Goal: Information Seeking & Learning: Learn about a topic

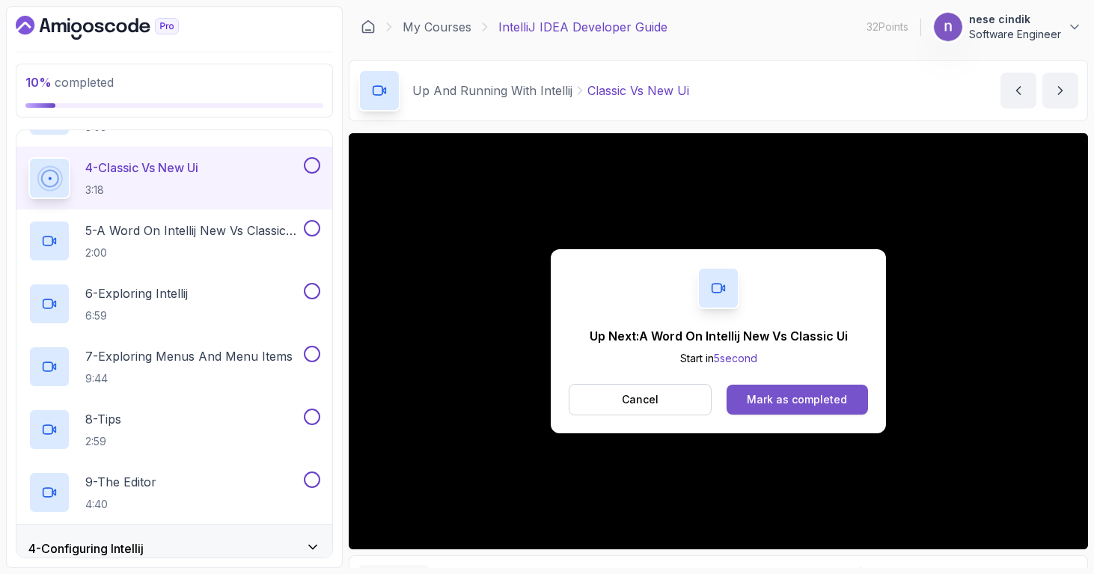
click at [799, 396] on div "Mark as completed" at bounding box center [797, 399] width 100 height 15
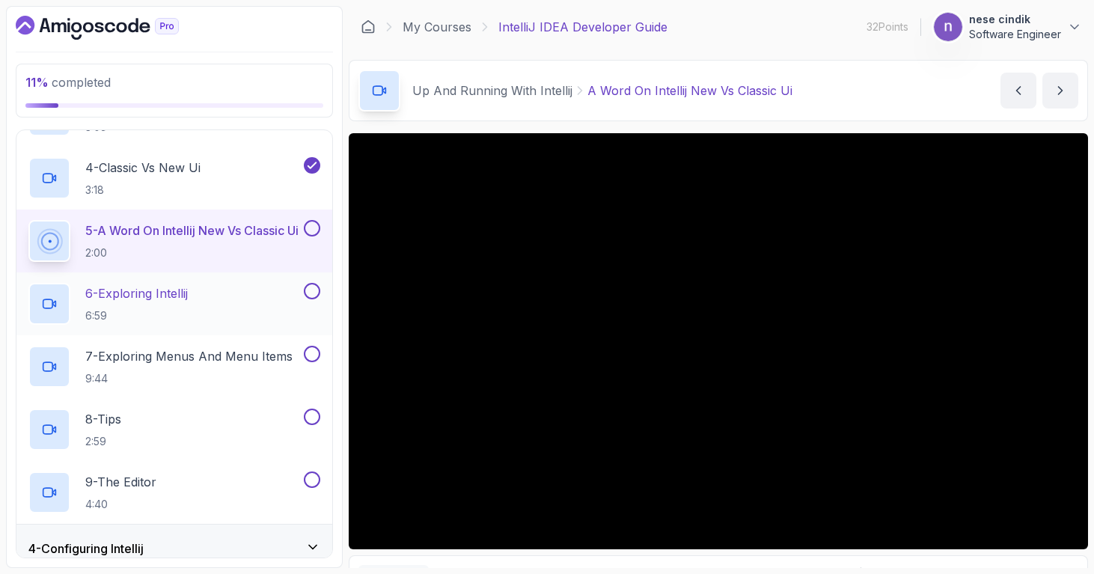
click at [126, 297] on p "6 - Exploring Intellij" at bounding box center [136, 293] width 103 height 18
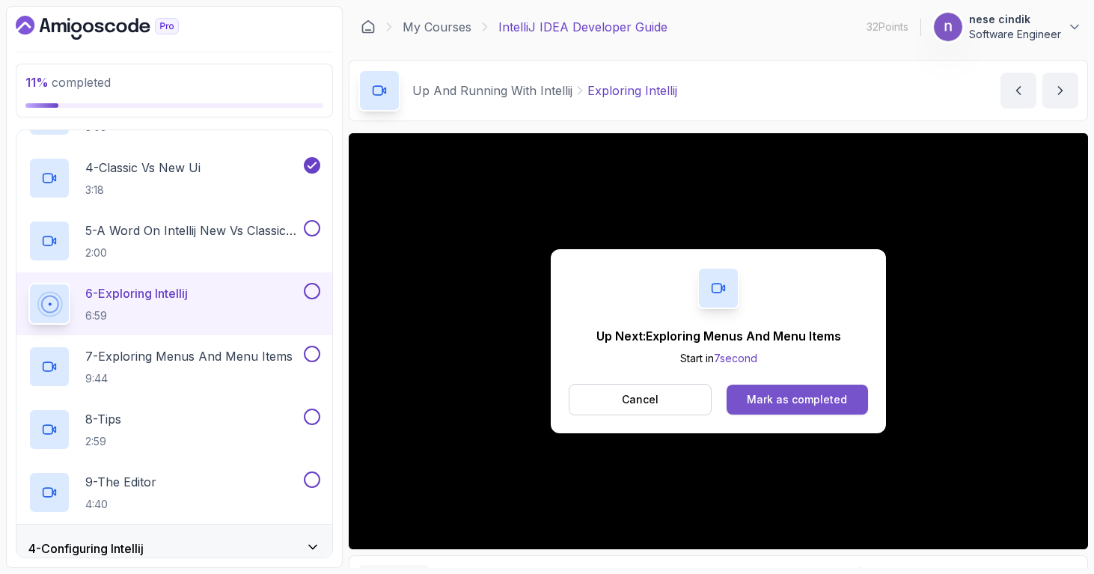
click at [767, 392] on div "Mark as completed" at bounding box center [797, 399] width 100 height 15
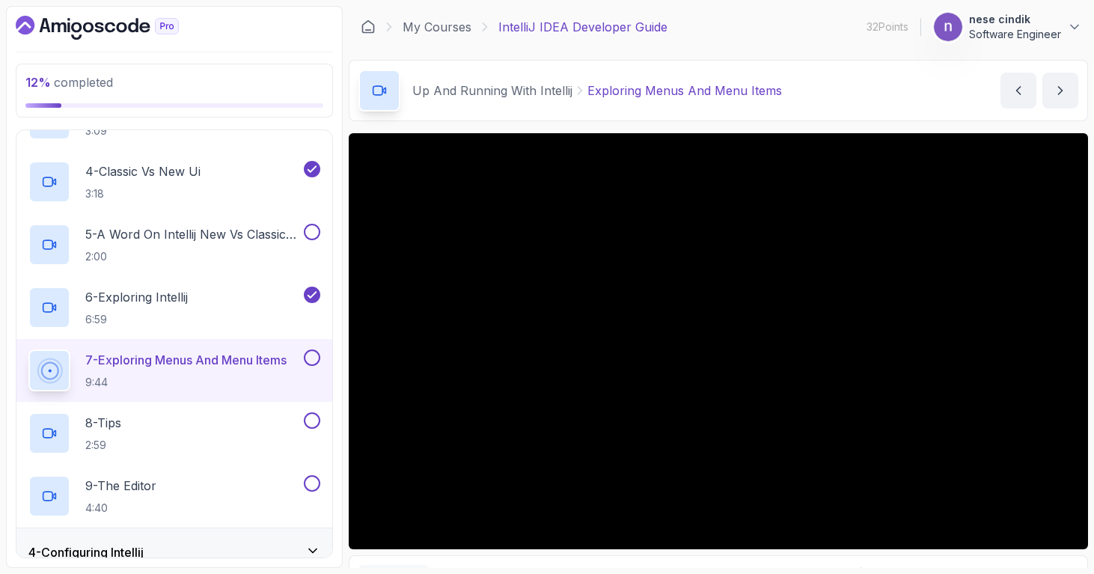
scroll to position [302, 0]
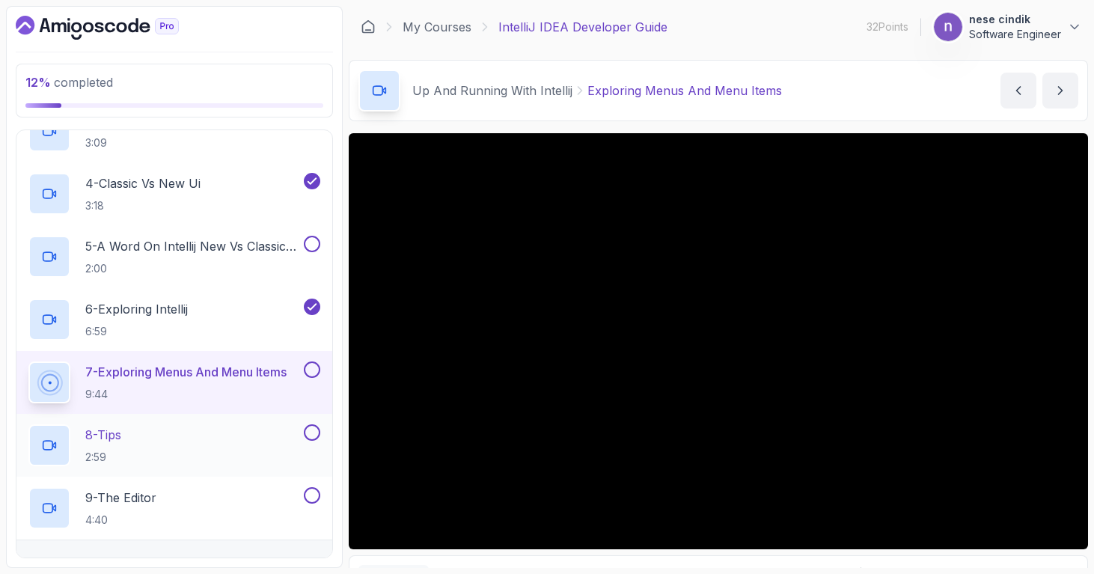
click at [208, 430] on div "8 - Tips 2:59" at bounding box center [164, 445] width 272 height 42
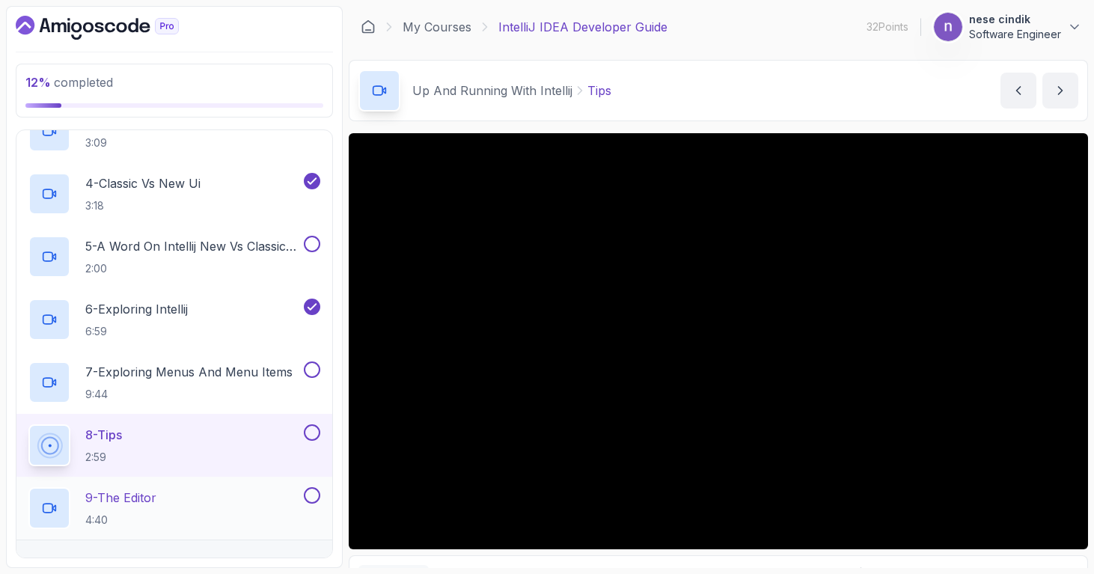
click at [191, 513] on div "9 - The Editor 4:40" at bounding box center [164, 508] width 272 height 42
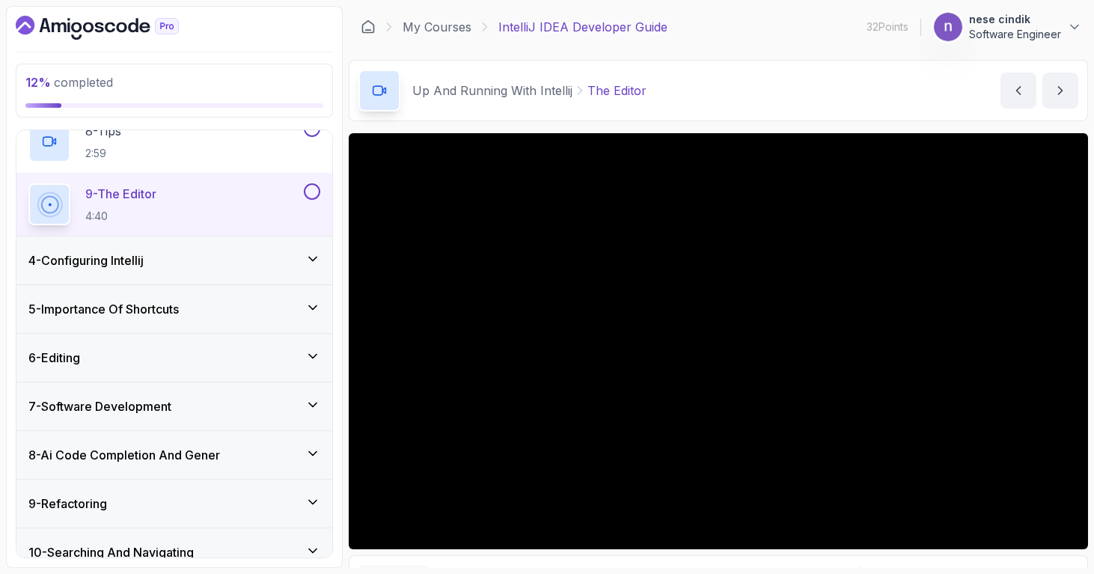
scroll to position [605, 0]
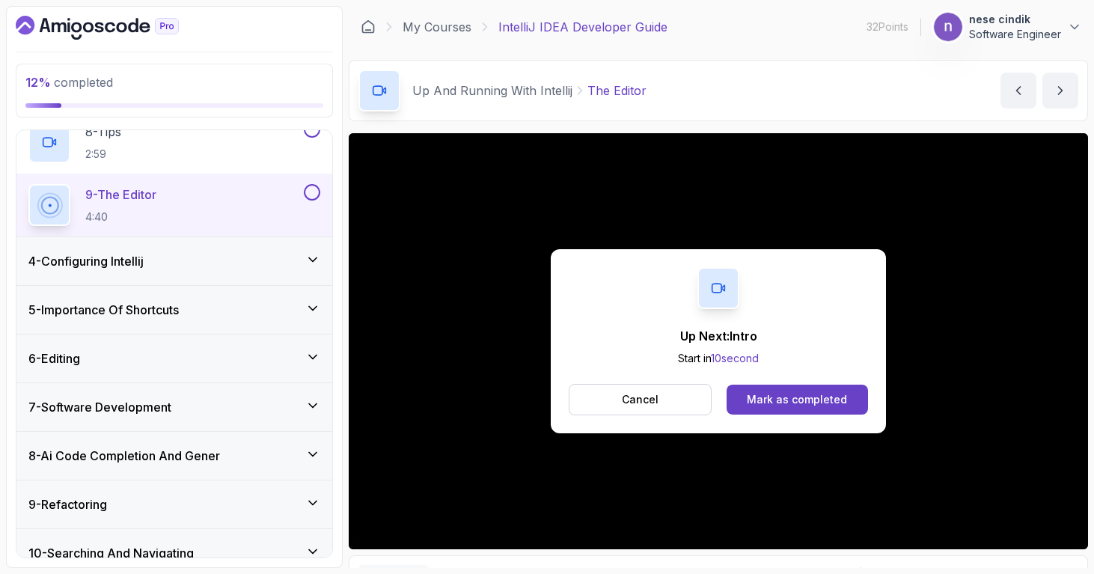
click at [237, 264] on div "4 - Configuring Intellij" at bounding box center [174, 261] width 292 height 18
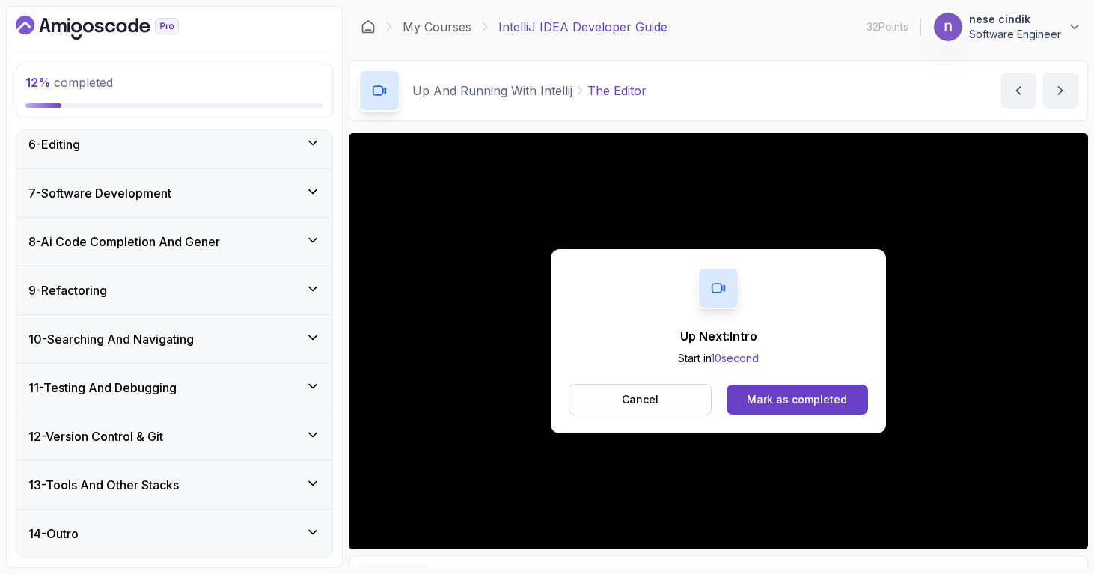
scroll to position [693, 0]
click at [760, 402] on div "Mark as completed" at bounding box center [797, 399] width 100 height 15
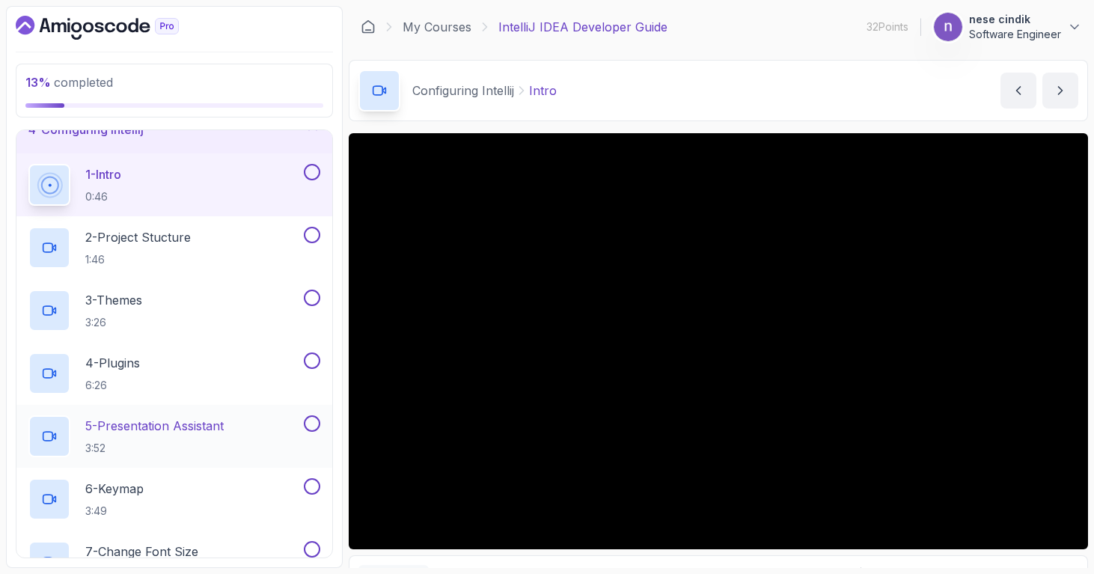
scroll to position [174, 0]
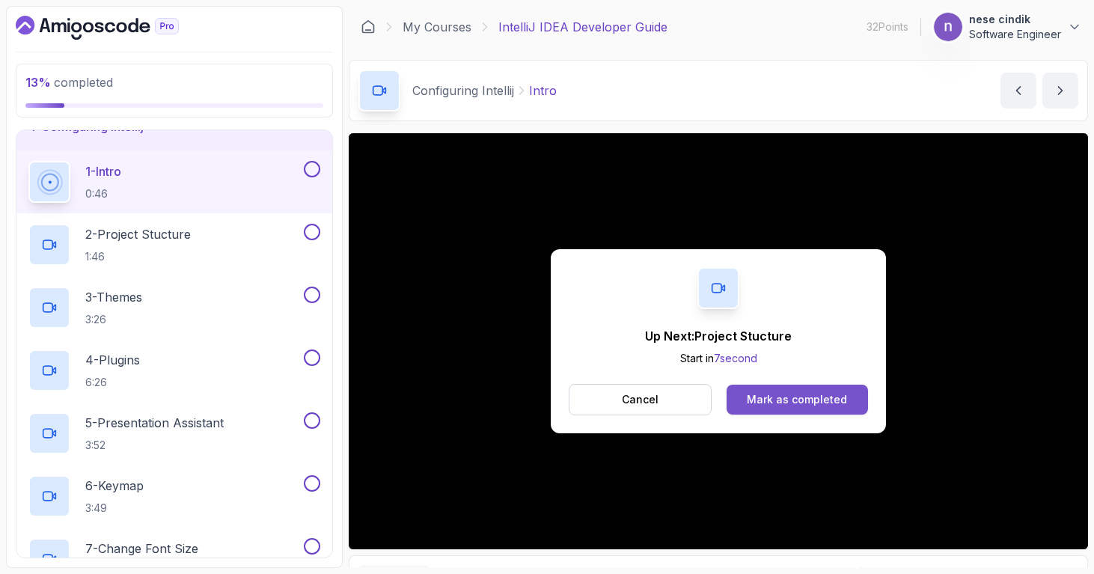
click at [768, 405] on div "Mark as completed" at bounding box center [797, 399] width 100 height 15
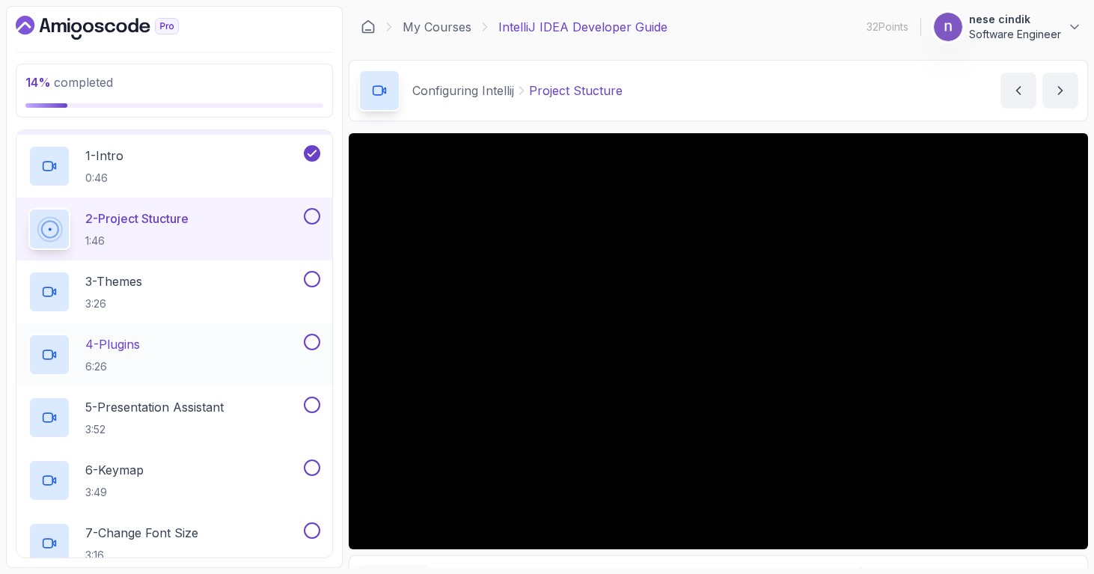
scroll to position [198, 0]
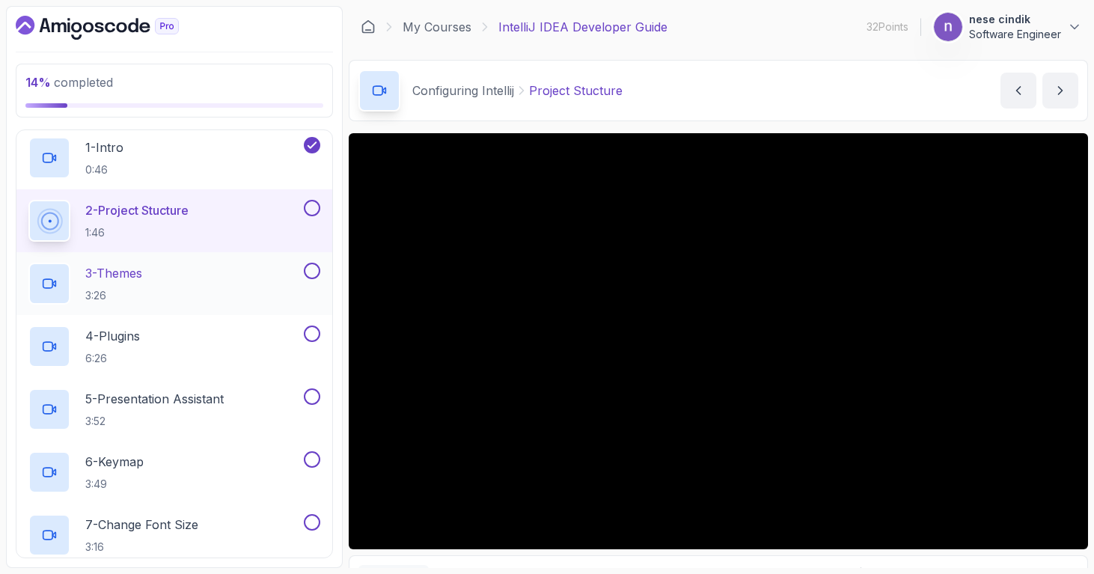
click at [131, 272] on p "3 - Themes" at bounding box center [113, 273] width 57 height 18
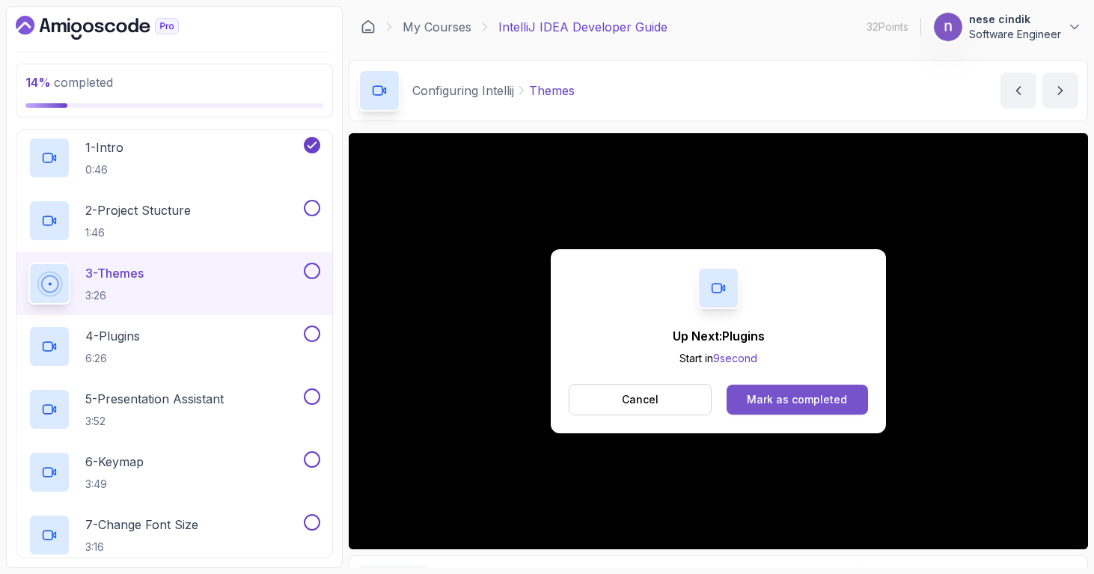
click at [852, 391] on button "Mark as completed" at bounding box center [797, 400] width 141 height 30
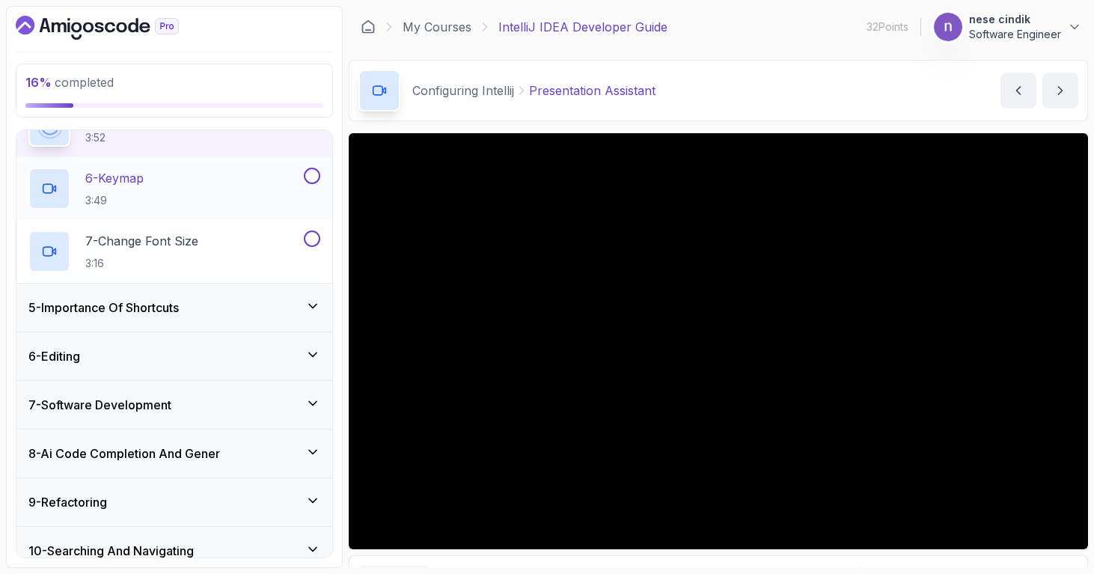
scroll to position [477, 0]
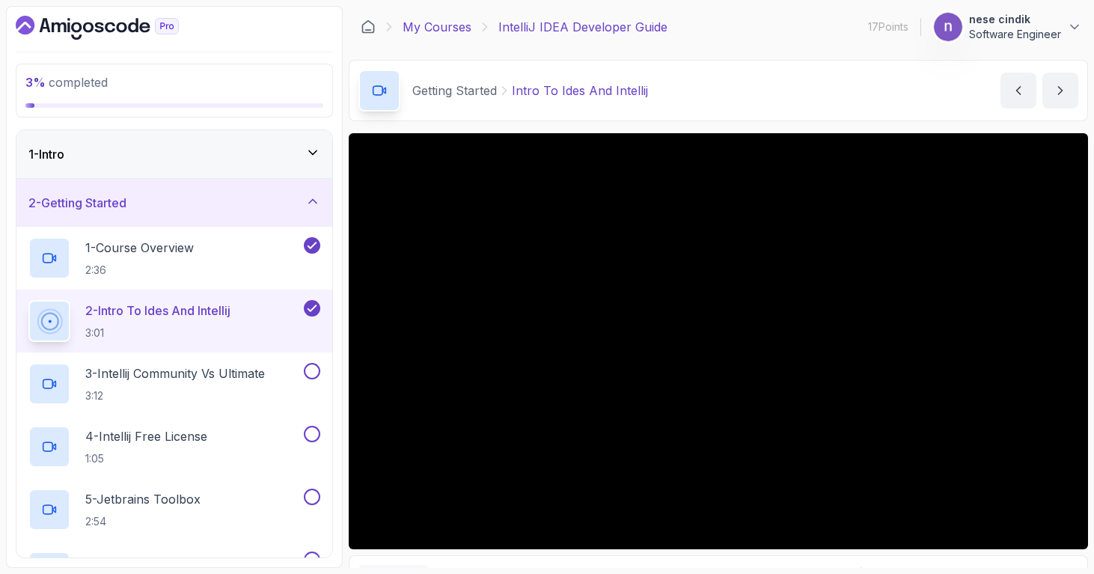
click at [442, 31] on link "My Courses" at bounding box center [437, 27] width 69 height 18
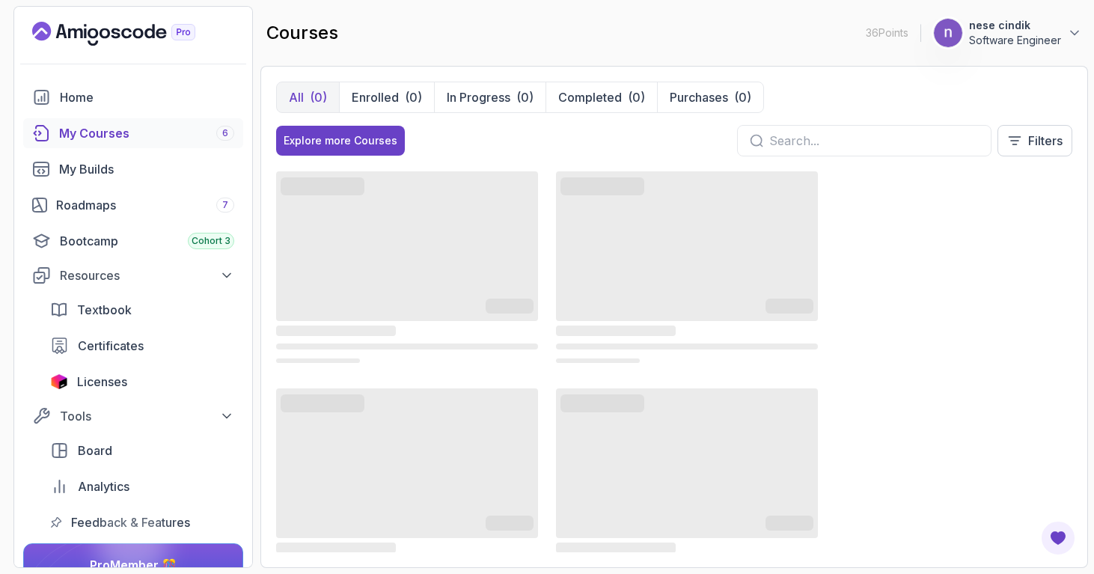
click at [922, 132] on input "text" at bounding box center [874, 141] width 210 height 18
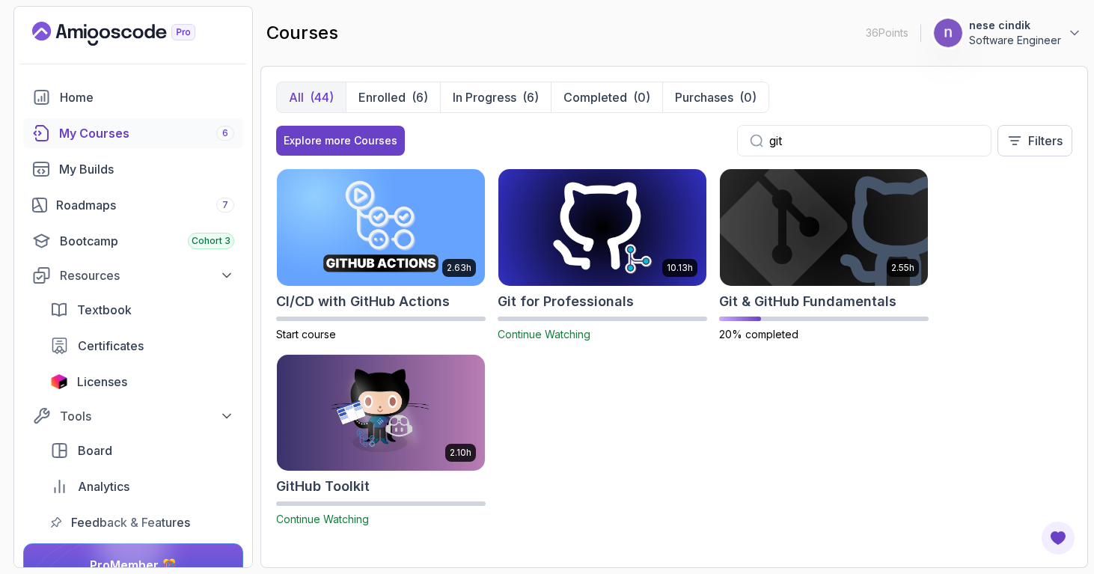
type input "git"
click at [592, 251] on img at bounding box center [602, 227] width 219 height 122
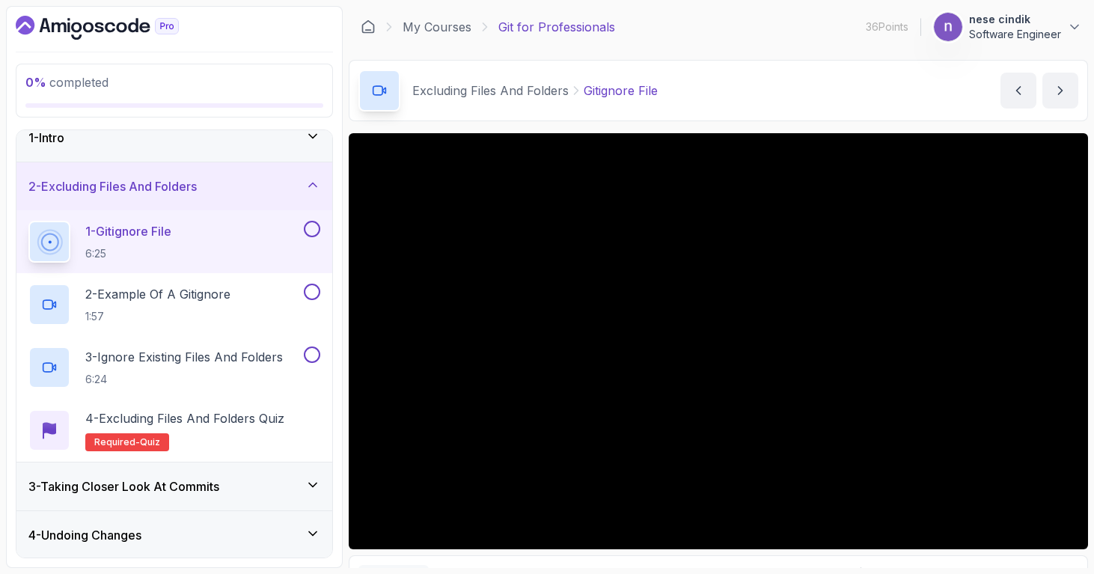
scroll to position [16, 0]
click at [204, 320] on p "1:57" at bounding box center [157, 317] width 145 height 15
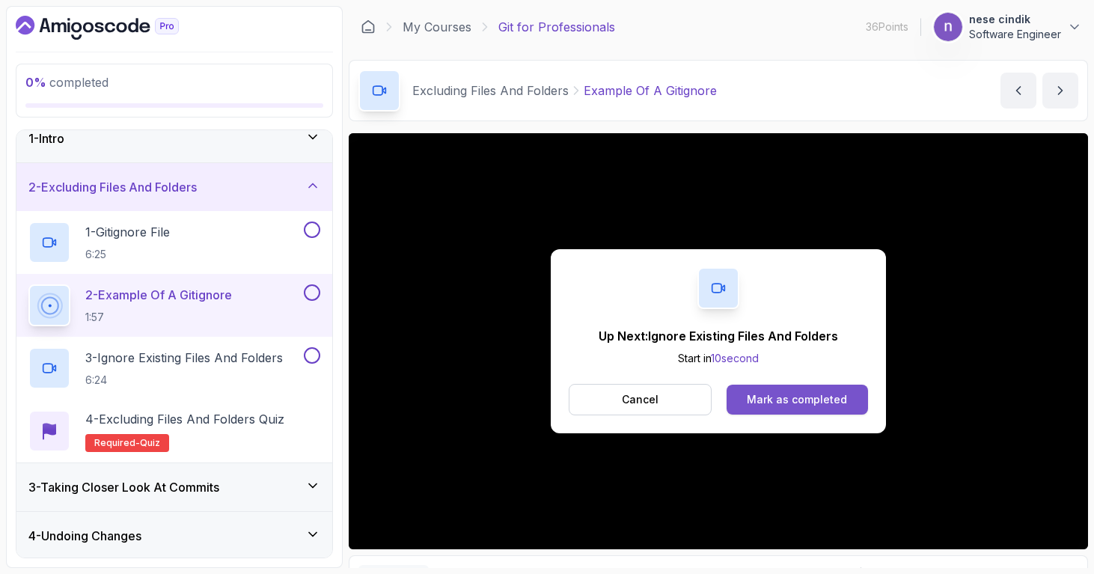
click at [801, 406] on div "Mark as completed" at bounding box center [797, 399] width 100 height 15
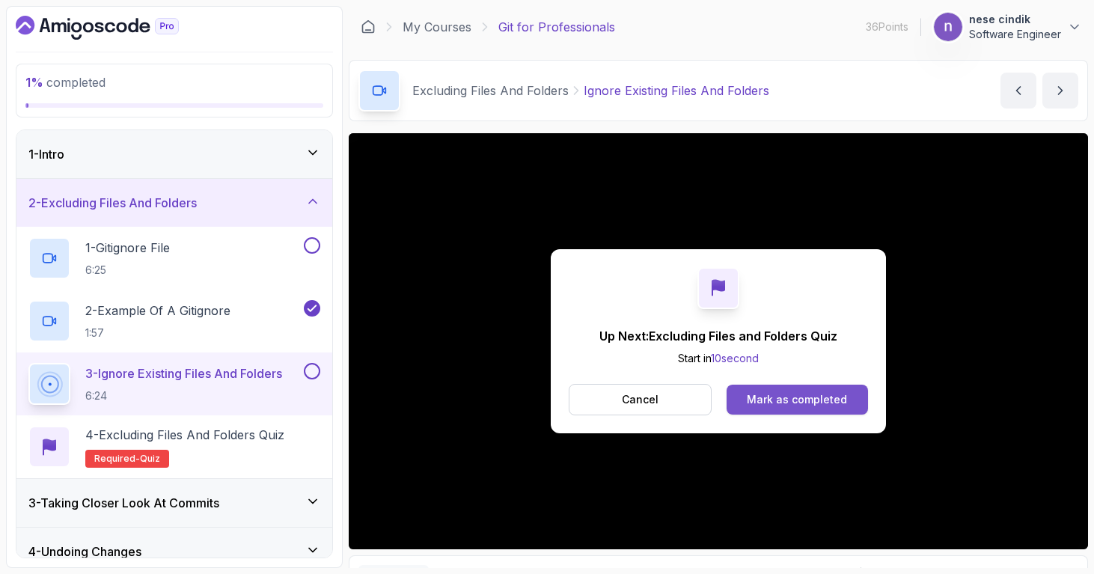
click at [828, 403] on div "Mark as completed" at bounding box center [797, 399] width 100 height 15
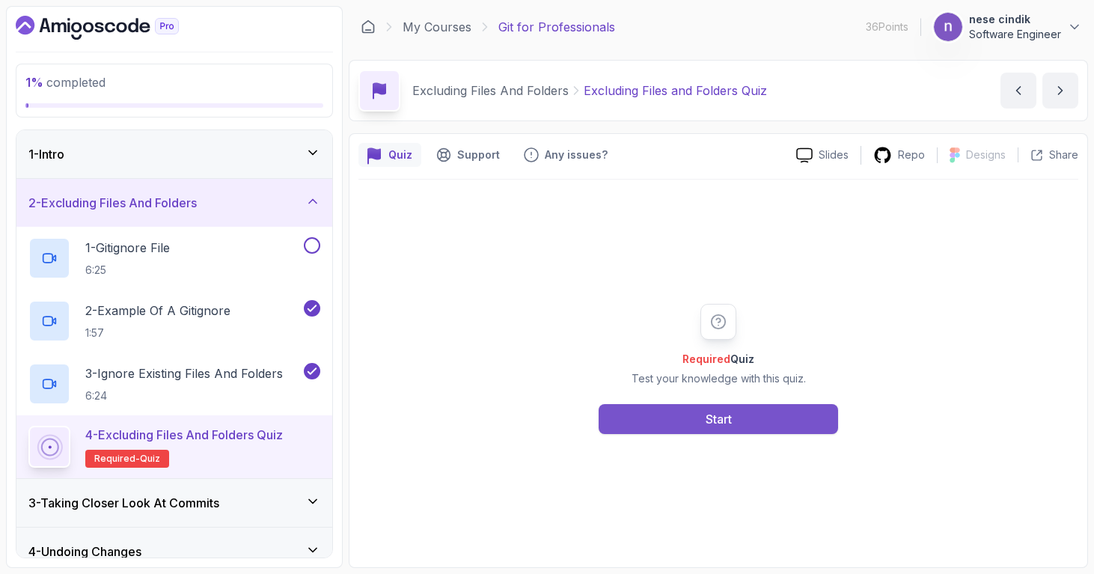
click at [758, 421] on button "Start" at bounding box center [718, 419] width 239 height 30
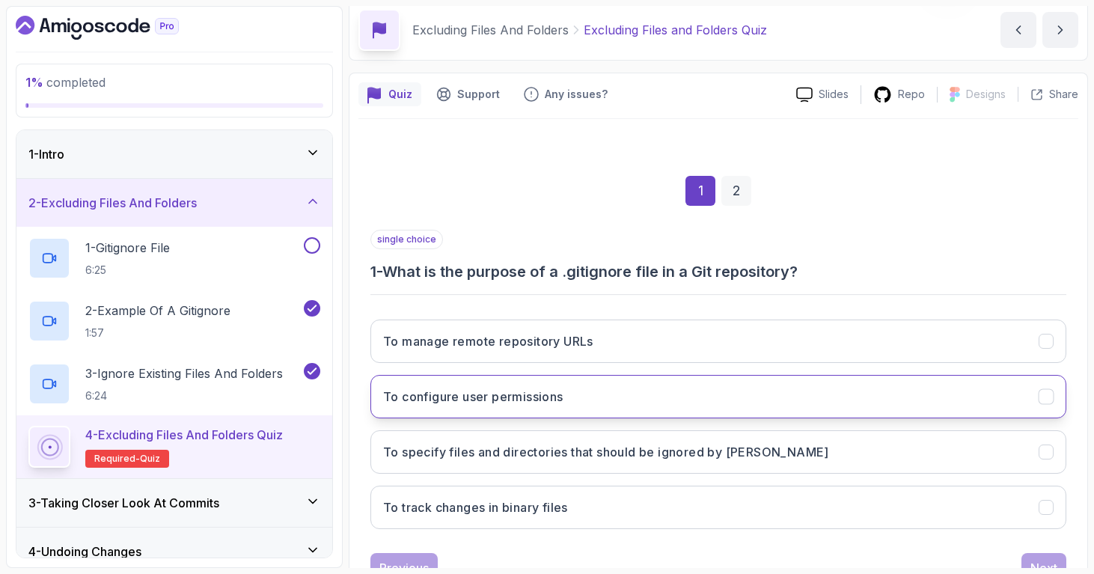
scroll to position [118, 0]
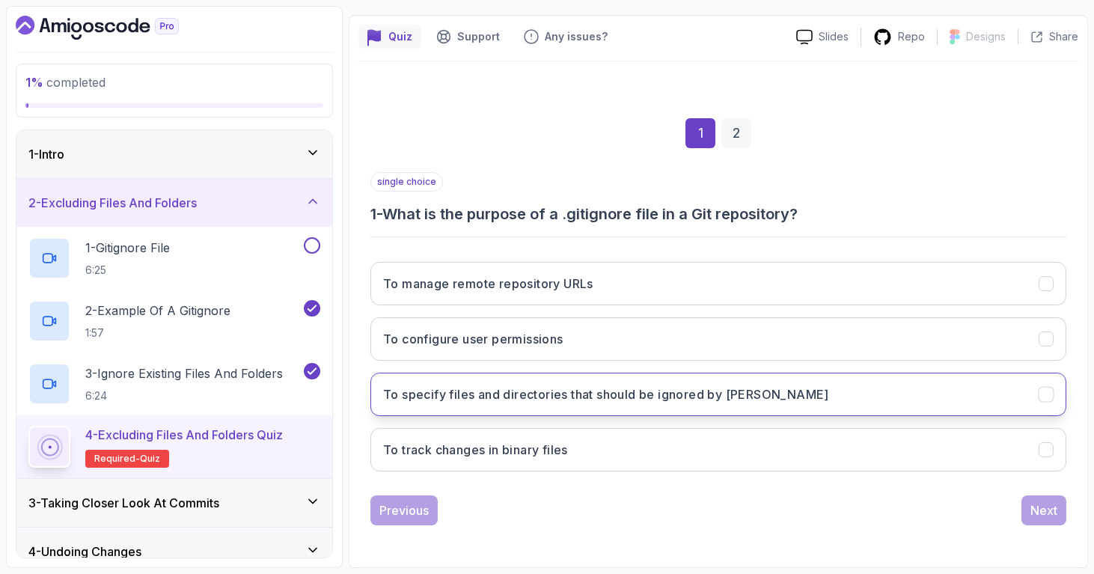
click at [552, 403] on button "To specify files and directories that should be ignored by Git" at bounding box center [718, 394] width 696 height 43
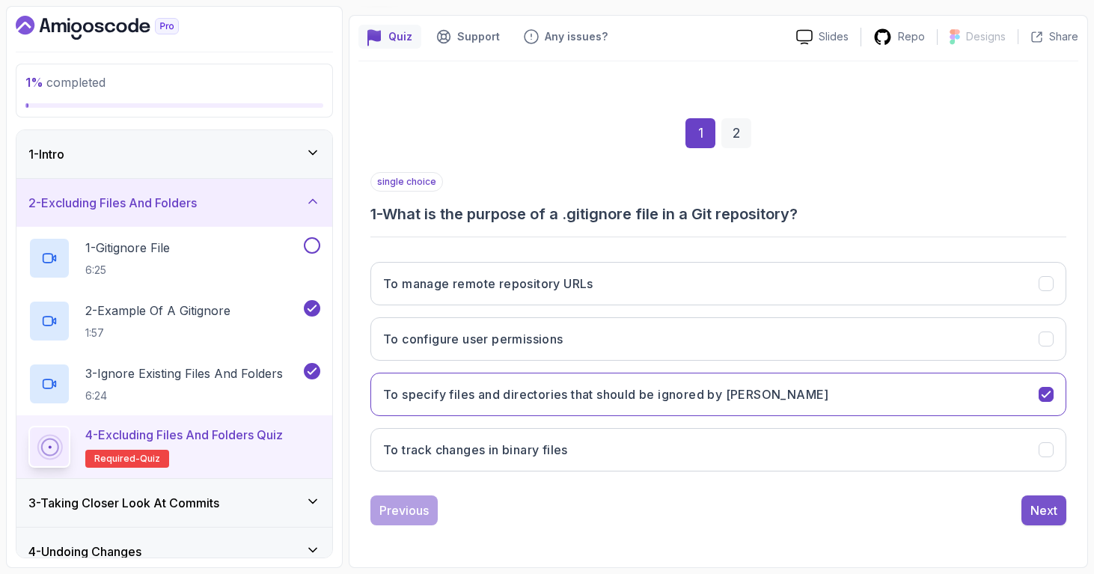
click at [1036, 505] on div "Next" at bounding box center [1043, 510] width 27 height 18
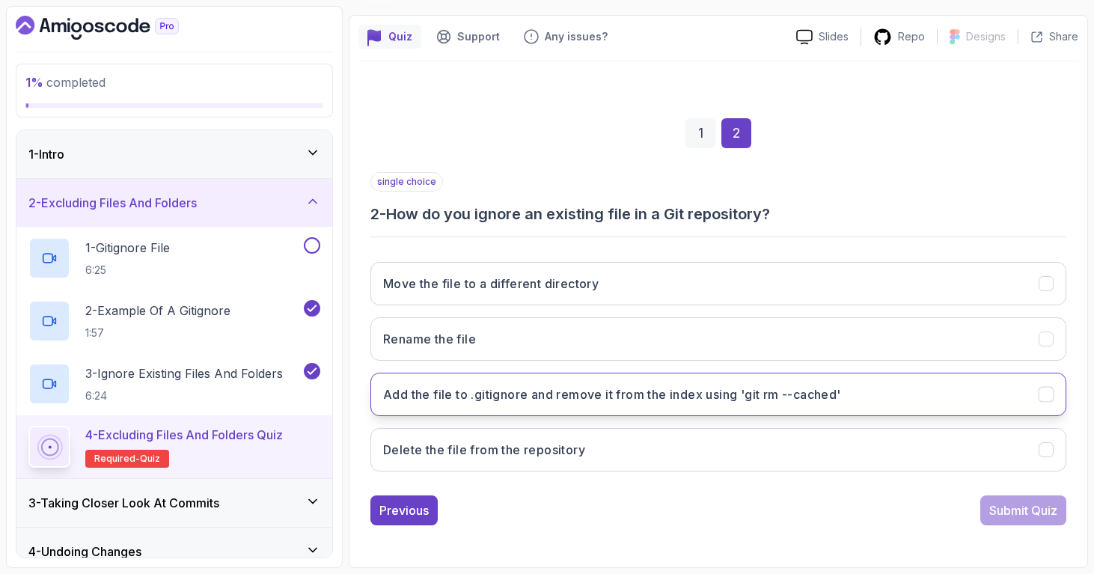
click at [578, 400] on h3 "Add the file to .gitignore and remove it from the index using 'git rm --cached'" at bounding box center [612, 394] width 458 height 18
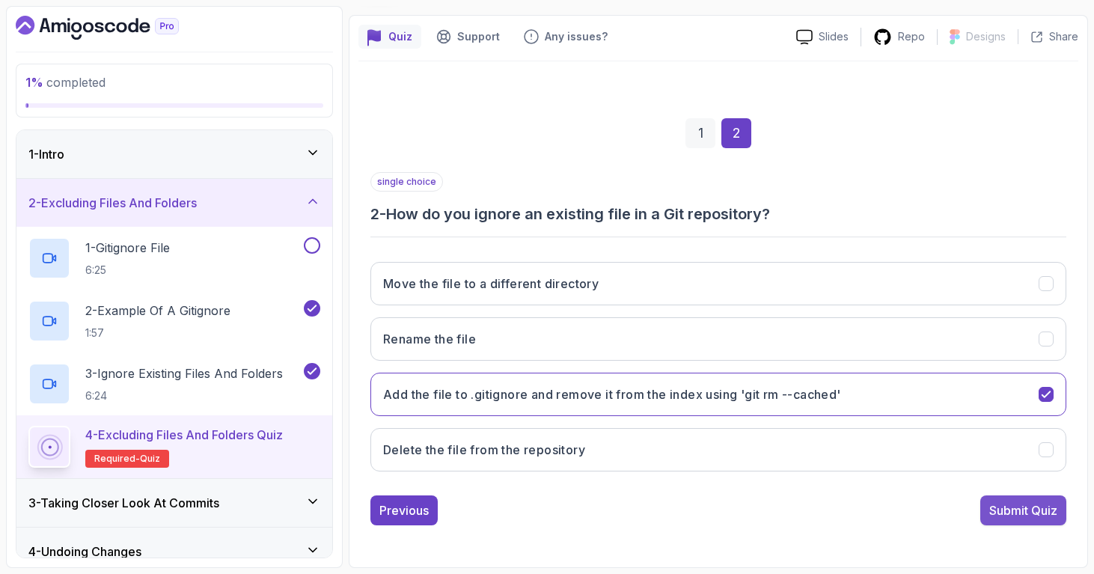
click at [1033, 518] on div "Submit Quiz" at bounding box center [1023, 510] width 68 height 18
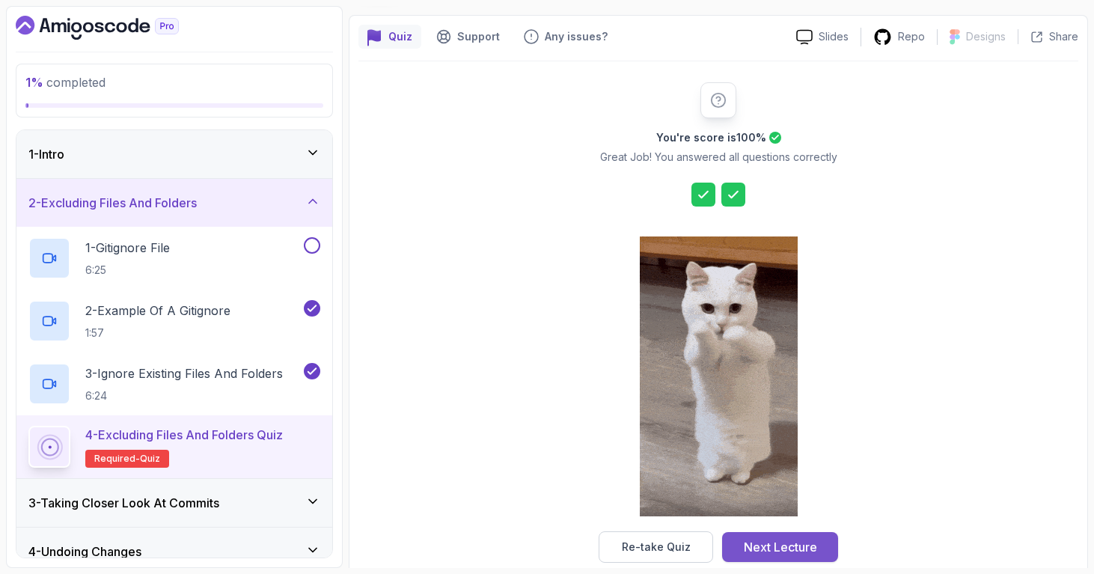
click at [805, 544] on div "Next Lecture" at bounding box center [780, 547] width 73 height 18
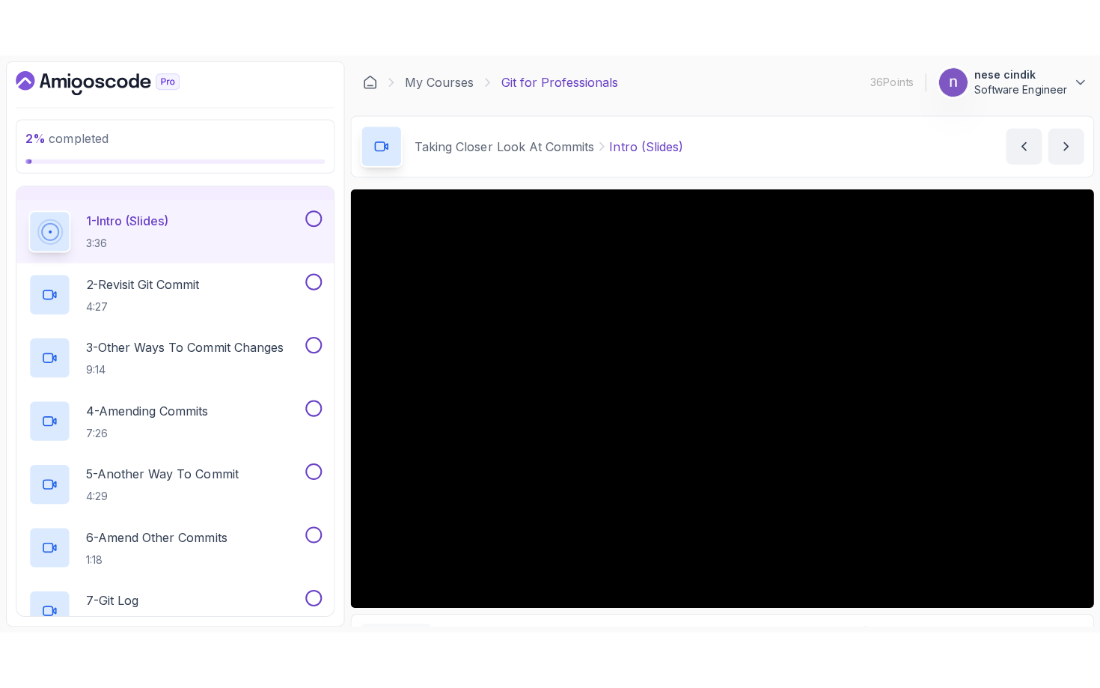
scroll to position [85, 0]
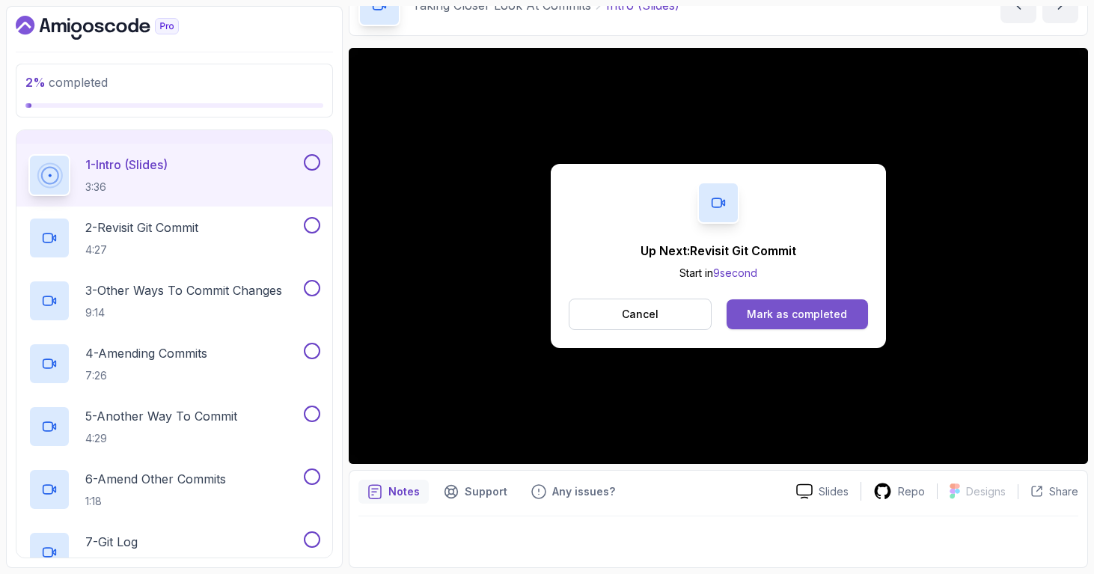
click at [836, 314] on div "Mark as completed" at bounding box center [797, 314] width 100 height 15
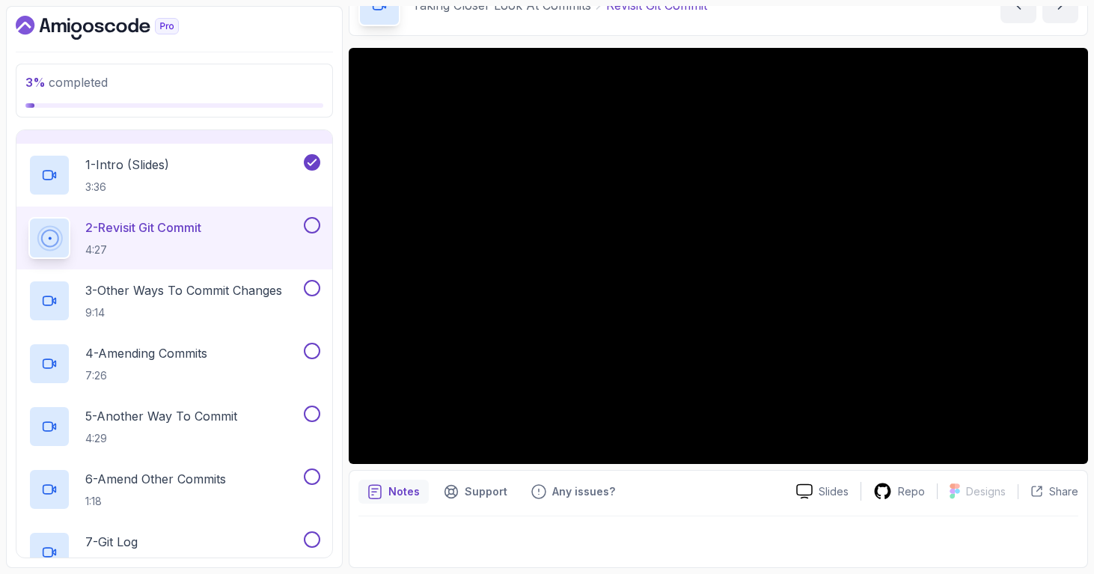
drag, startPoint x: 864, startPoint y: 540, endPoint x: 758, endPoint y: 567, distance: 109.8
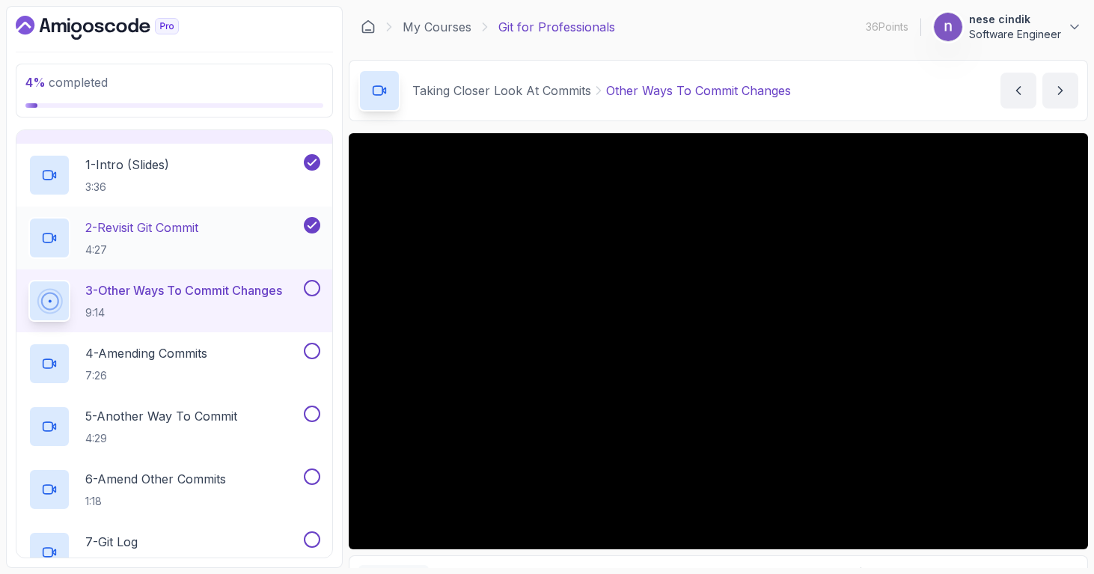
click at [187, 236] on h2 "2 - Revisit Git Commit 4:27" at bounding box center [141, 238] width 113 height 39
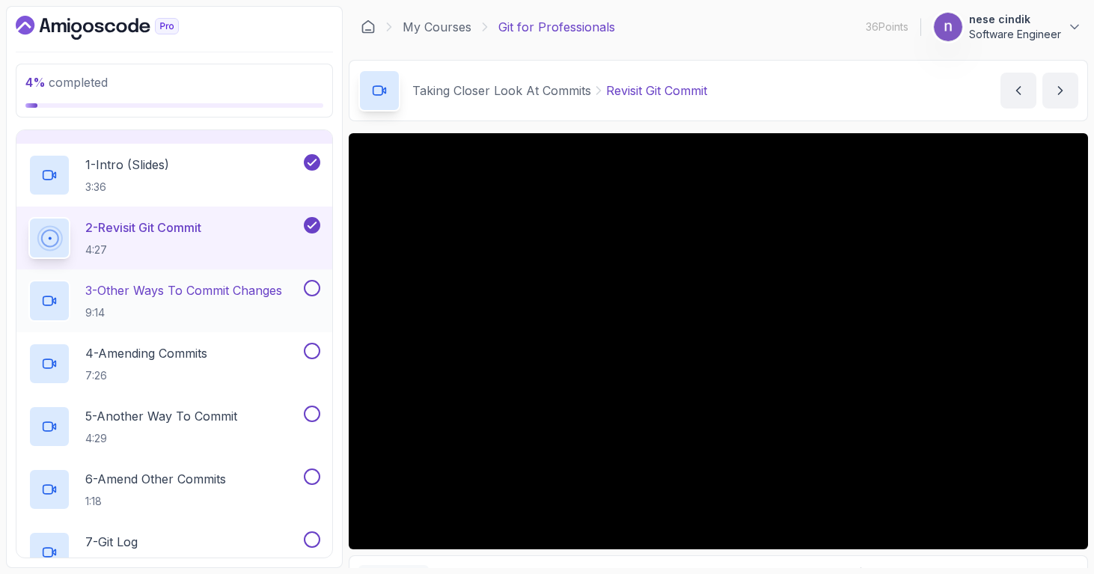
click at [168, 307] on p "9:14" at bounding box center [183, 312] width 197 height 15
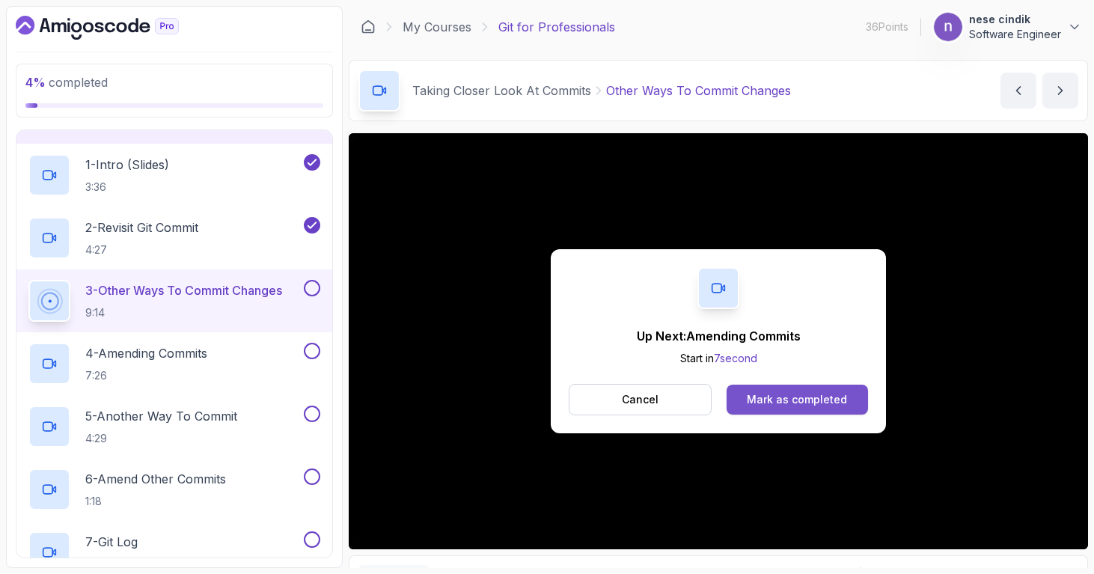
click at [803, 393] on div "Mark as completed" at bounding box center [797, 399] width 100 height 15
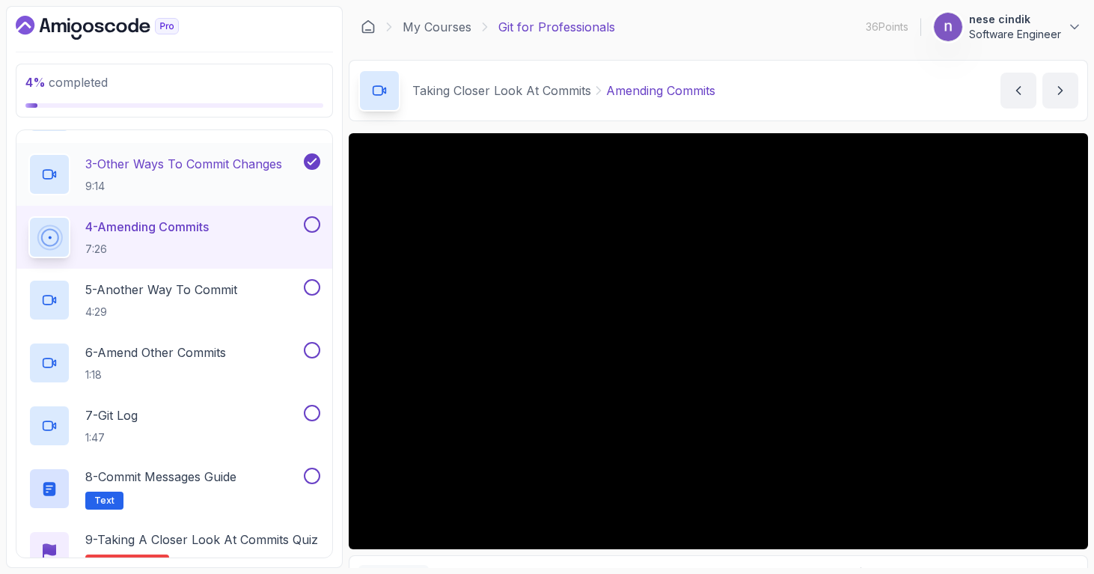
scroll to position [255, 0]
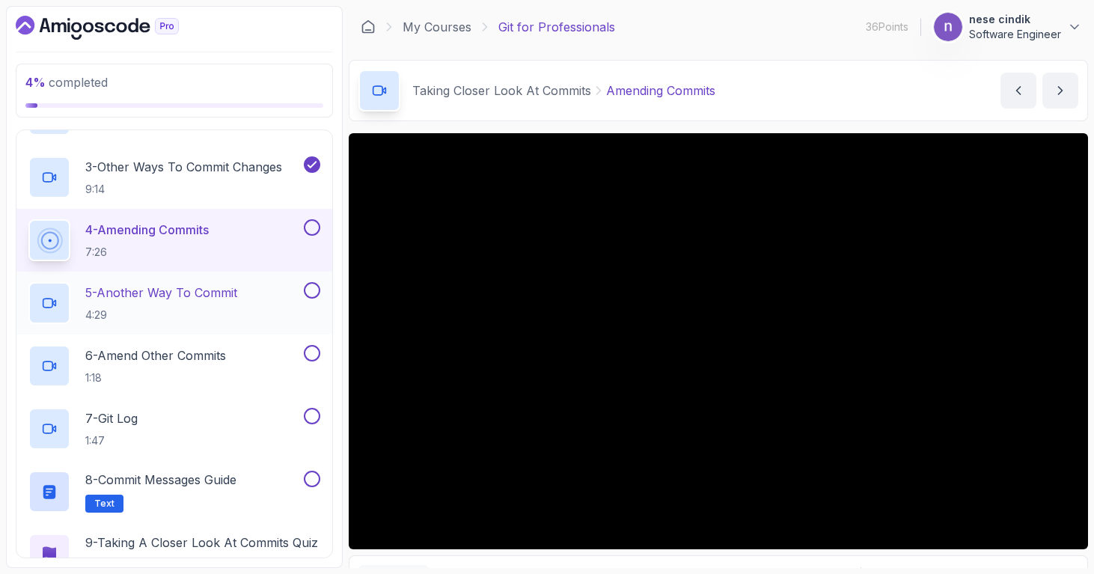
click at [293, 278] on div "5 - Another Way To Commit 4:29" at bounding box center [174, 303] width 316 height 63
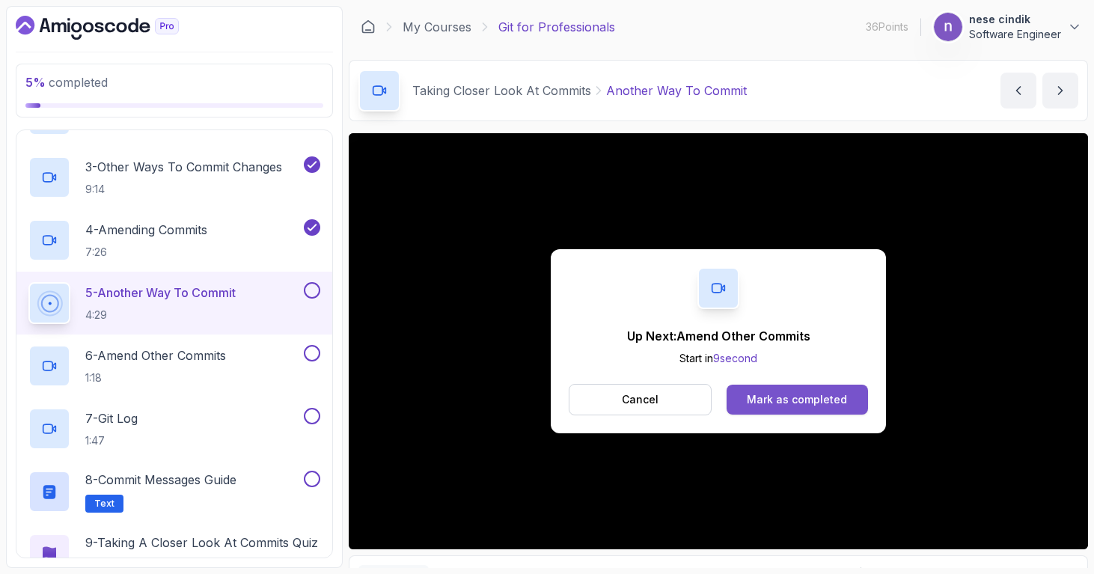
click at [835, 399] on div "Mark as completed" at bounding box center [797, 399] width 100 height 15
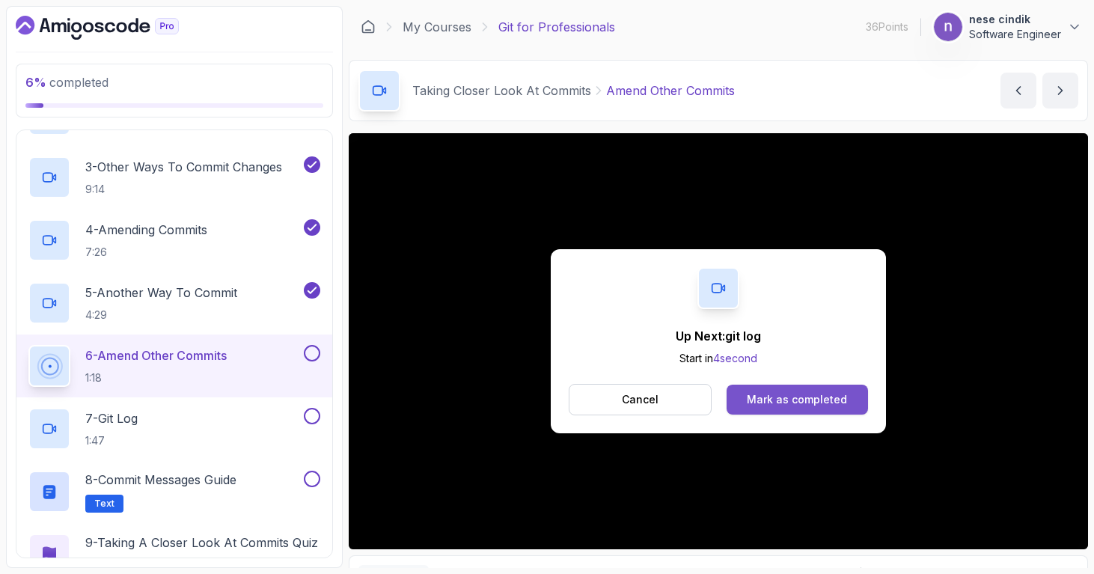
click at [790, 407] on button "Mark as completed" at bounding box center [797, 400] width 141 height 30
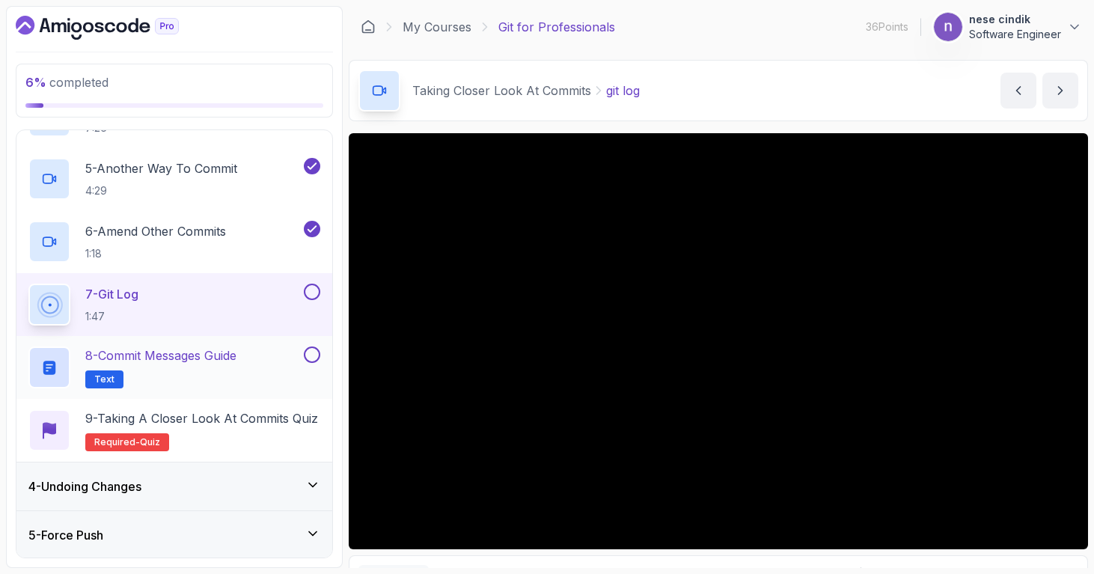
scroll to position [391, 0]
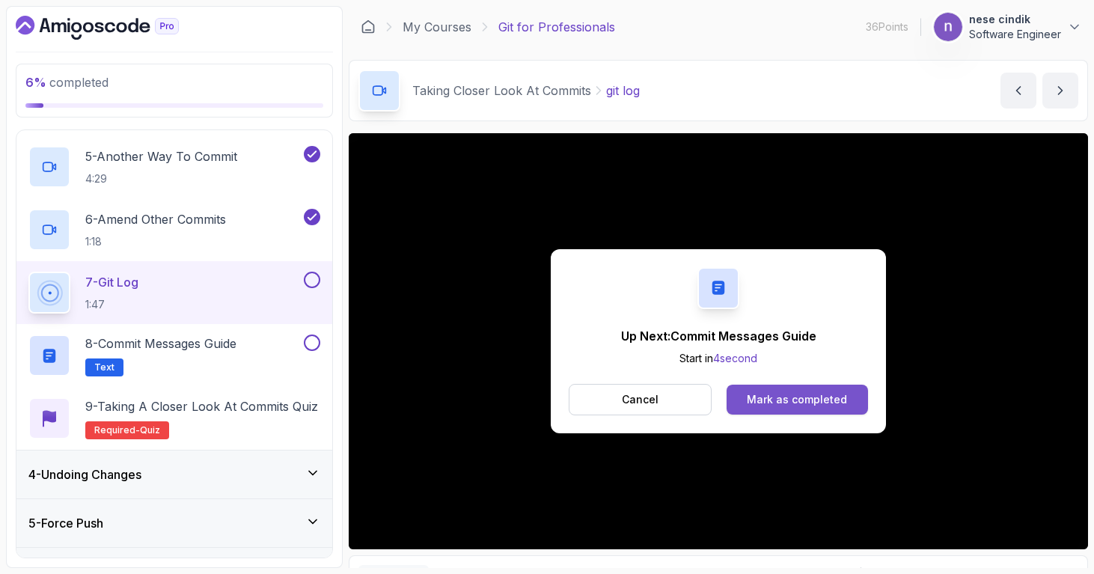
click at [774, 393] on div "Mark as completed" at bounding box center [797, 399] width 100 height 15
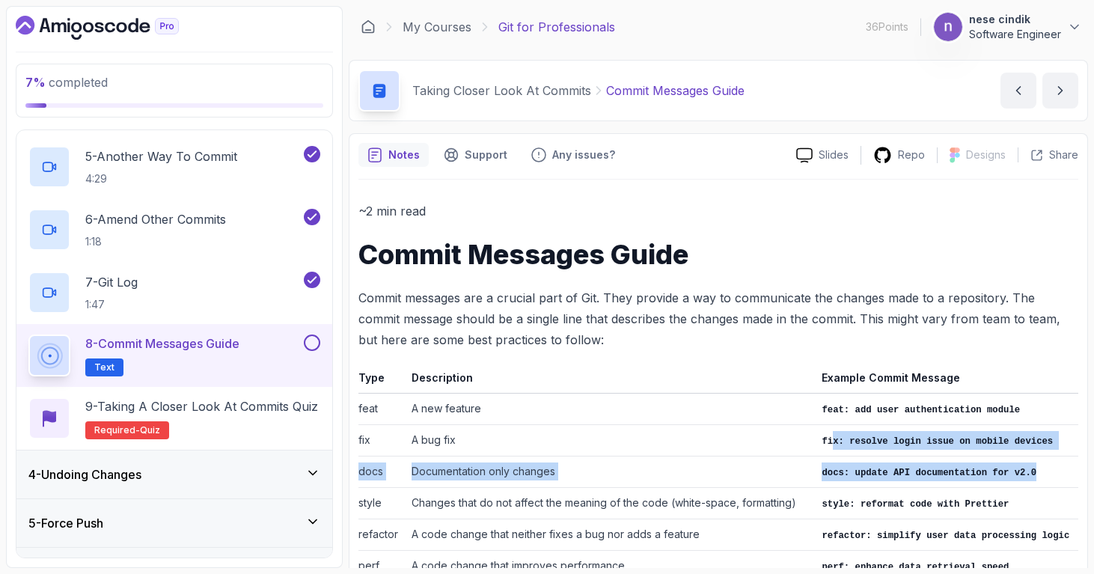
drag, startPoint x: 835, startPoint y: 448, endPoint x: 849, endPoint y: 486, distance: 40.5
click at [849, 486] on tbody "feat A new feature feat: add user authentication module fix A bug fix fix: reso…" at bounding box center [718, 566] width 720 height 346
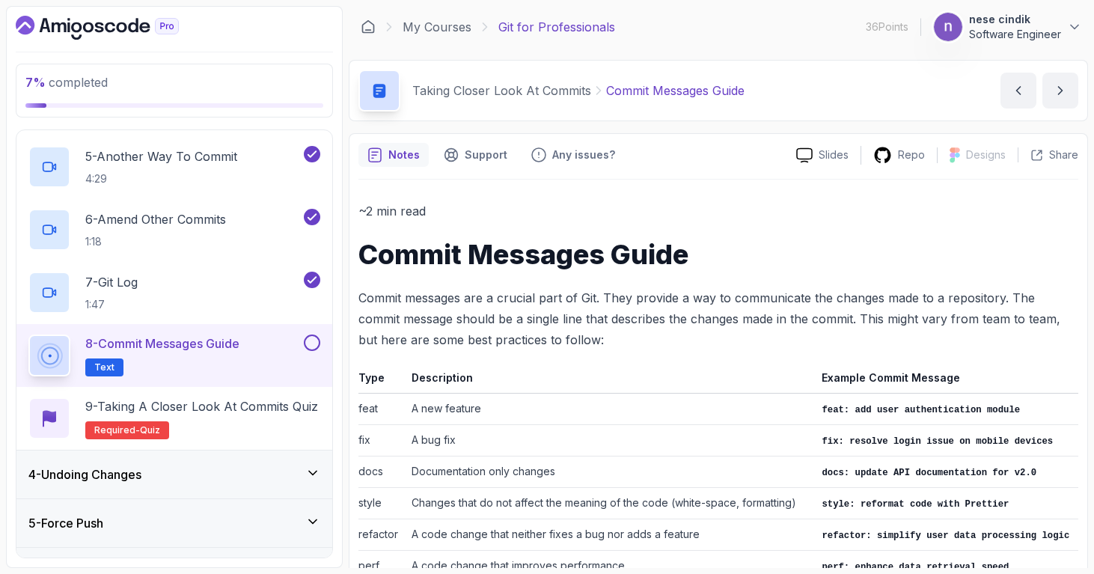
drag, startPoint x: 665, startPoint y: 212, endPoint x: 527, endPoint y: 223, distance: 138.9
click at [663, 212] on p "~2 min read" at bounding box center [718, 211] width 720 height 21
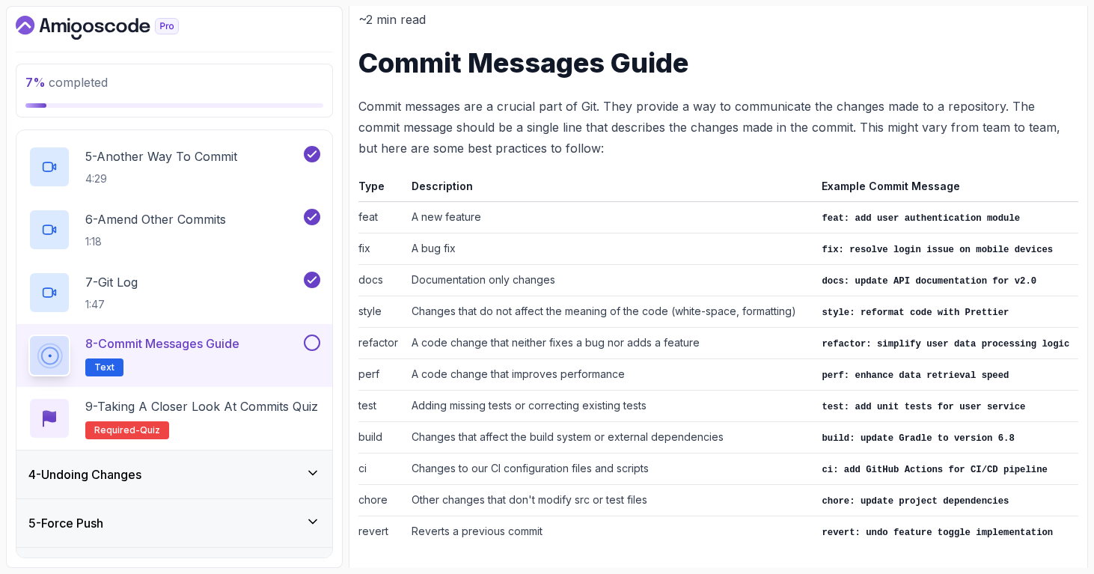
scroll to position [232, 0]
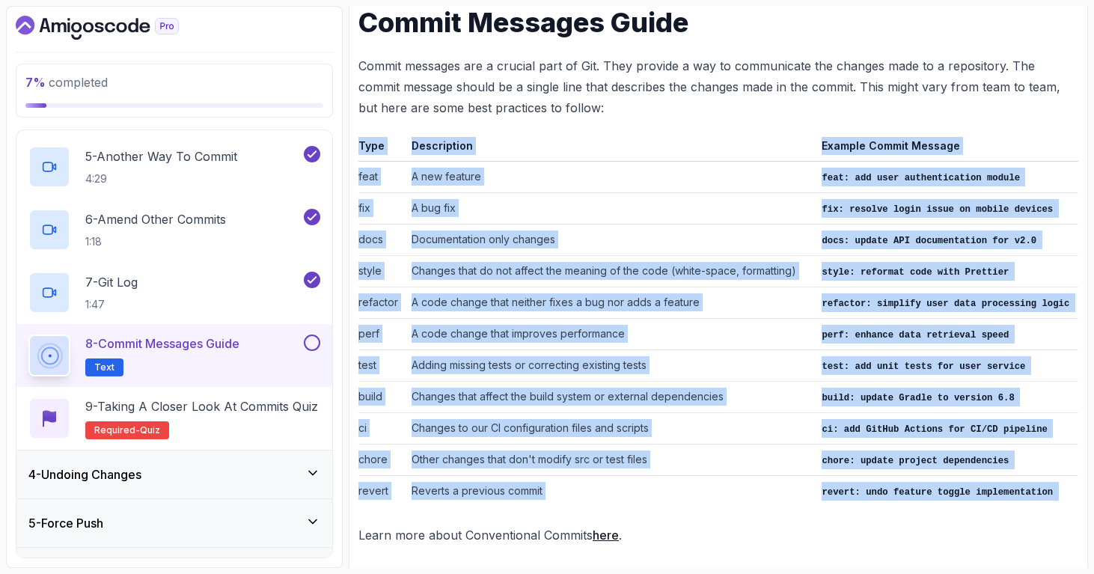
drag, startPoint x: 618, startPoint y: 501, endPoint x: 546, endPoint y: 119, distance: 388.4
click at [546, 119] on div "~2 min read Commit Messages Guide Commit messages are a crucial part of Git. Th…" at bounding box center [718, 257] width 720 height 577
copy div "Type Description Example Commit Message feat A new feature feat: add user authe…"
click at [596, 528] on link "here" at bounding box center [606, 535] width 26 height 15
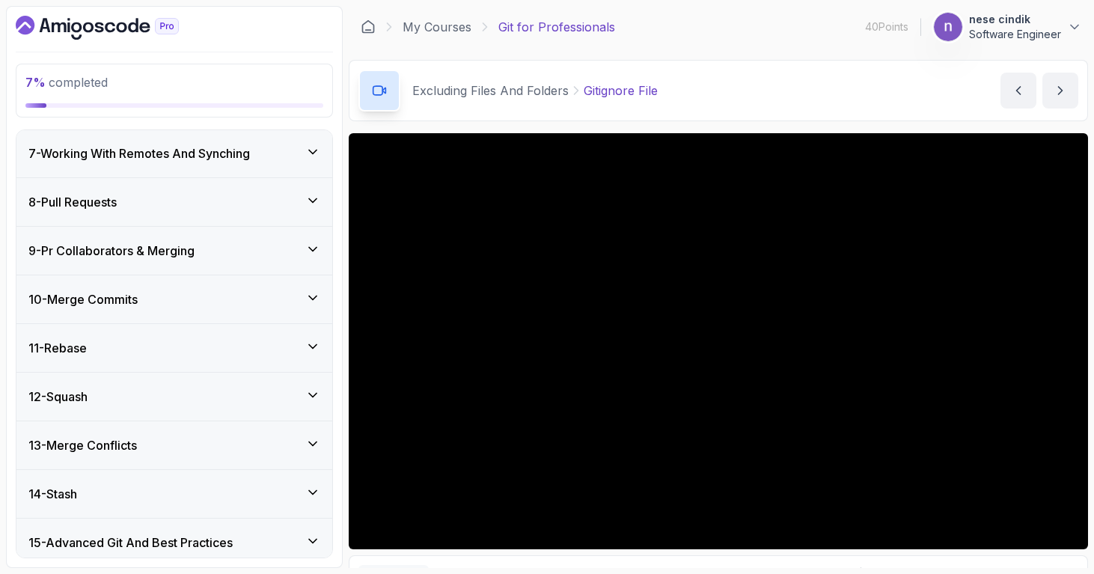
scroll to position [538, 0]
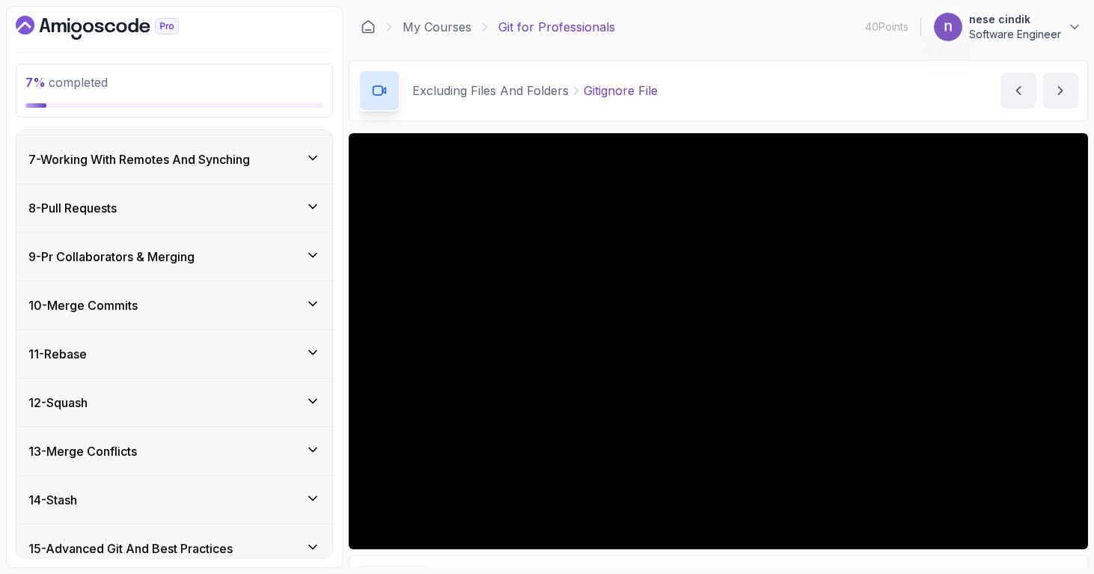
click at [138, 303] on h3 "10 - Merge Commits" at bounding box center [82, 305] width 109 height 18
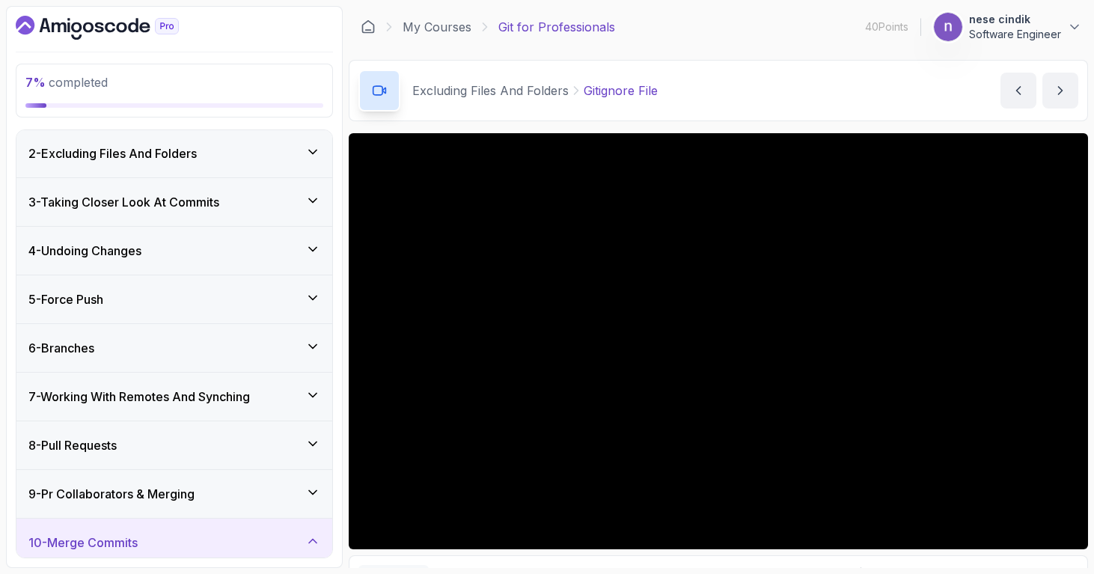
scroll to position [18, 0]
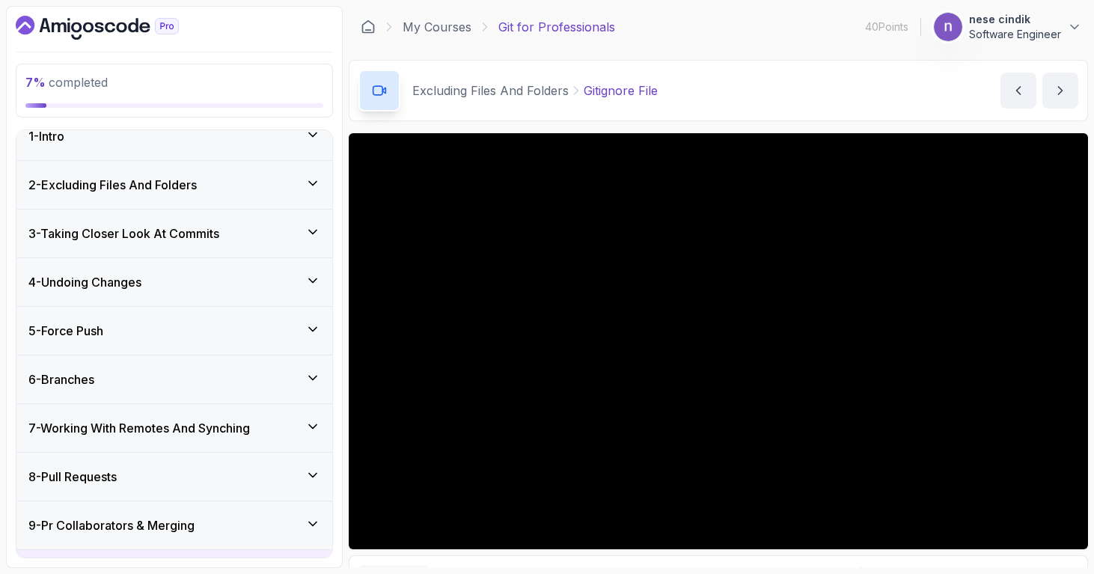
click at [162, 243] on div "3 - Taking Closer Look At Commits" at bounding box center [174, 234] width 316 height 48
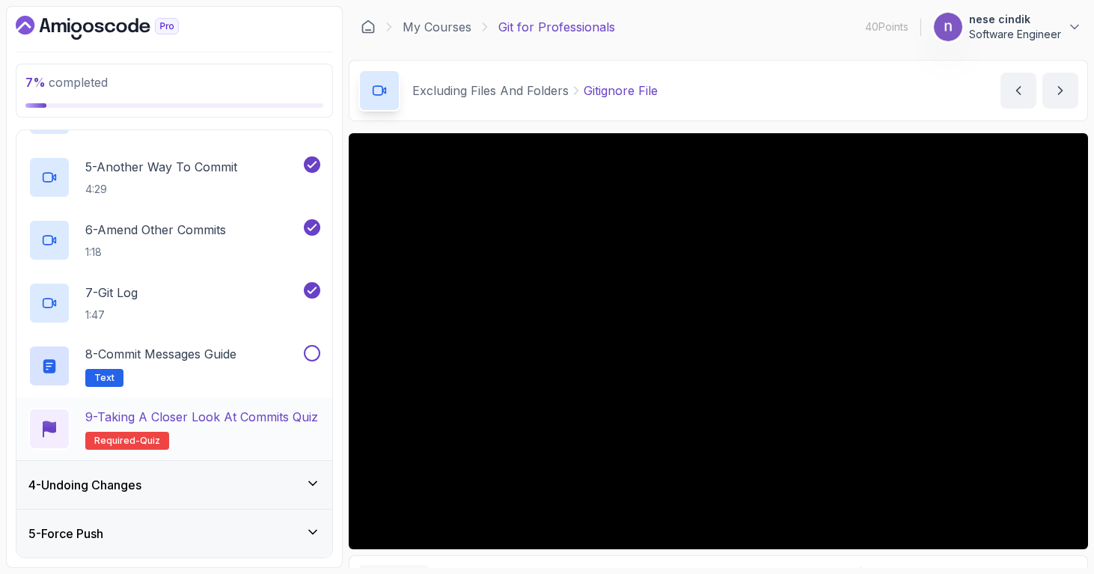
scroll to position [382, 0]
click at [226, 423] on p "9 - Taking a Closer Look at Commits Quiz" at bounding box center [201, 416] width 233 height 18
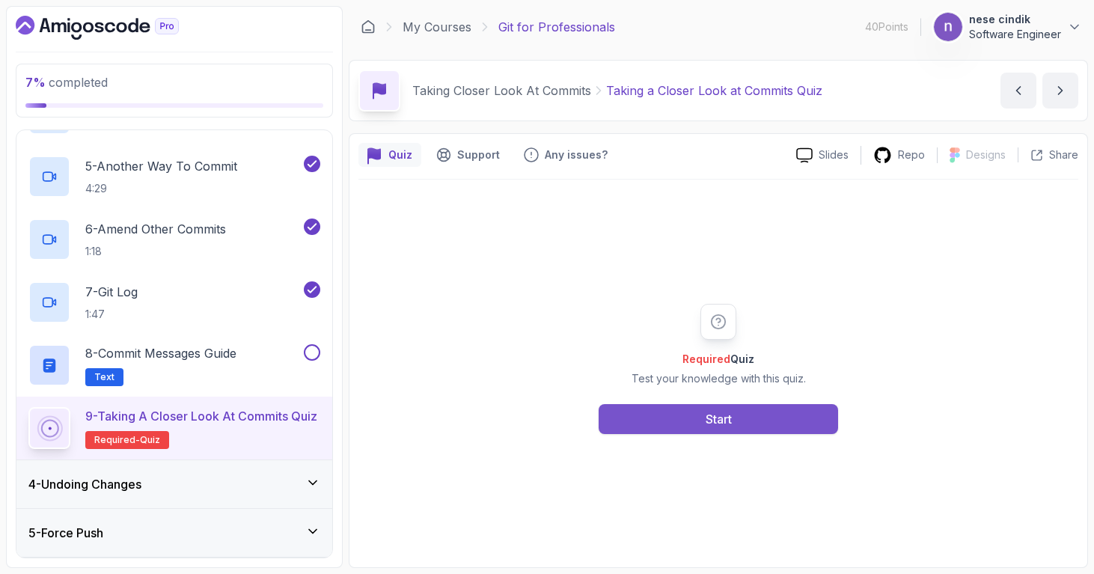
click at [721, 413] on div "Start" at bounding box center [719, 419] width 26 height 18
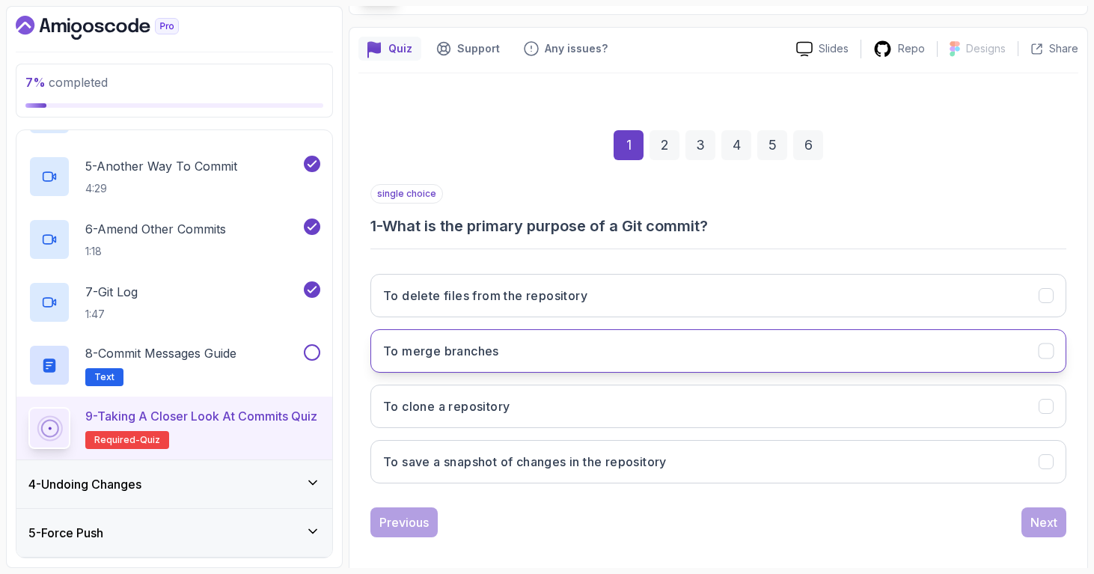
scroll to position [107, 0]
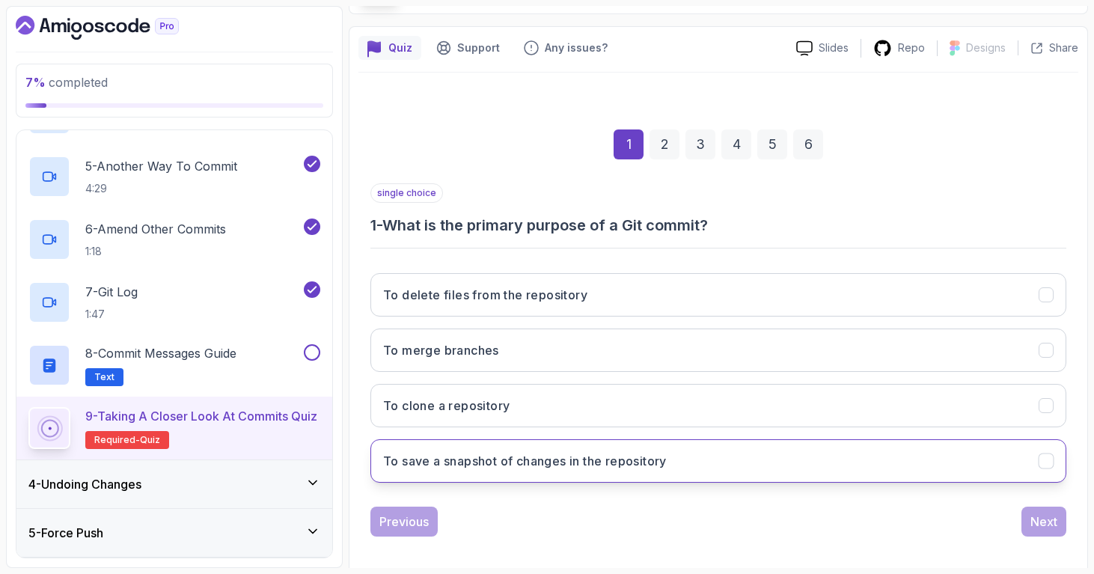
click at [616, 462] on h3 "To save a snapshot of changes in the repository" at bounding box center [525, 461] width 284 height 18
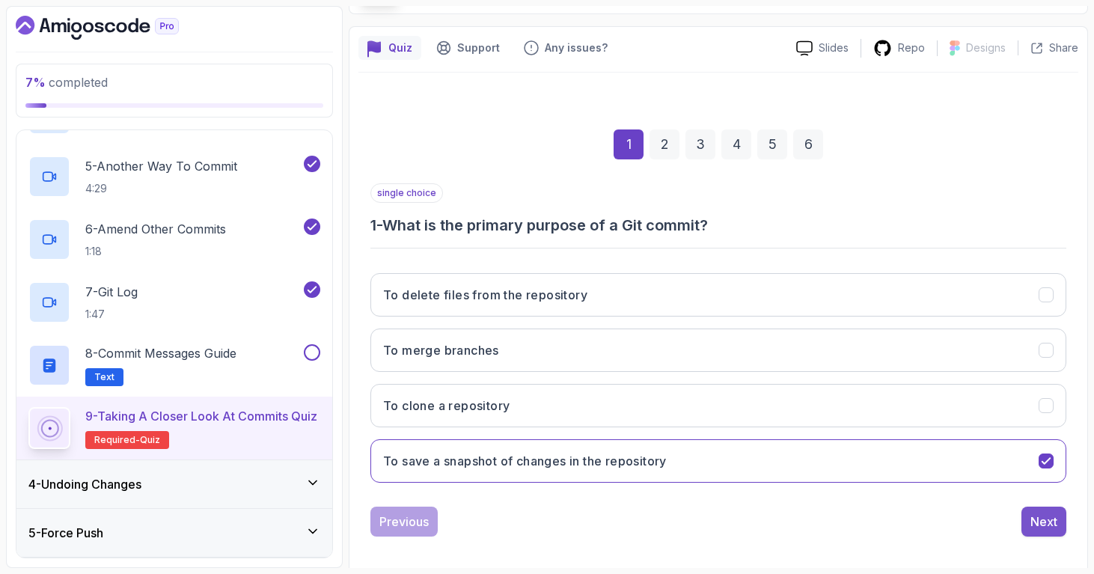
click at [1043, 510] on button "Next" at bounding box center [1043, 522] width 45 height 30
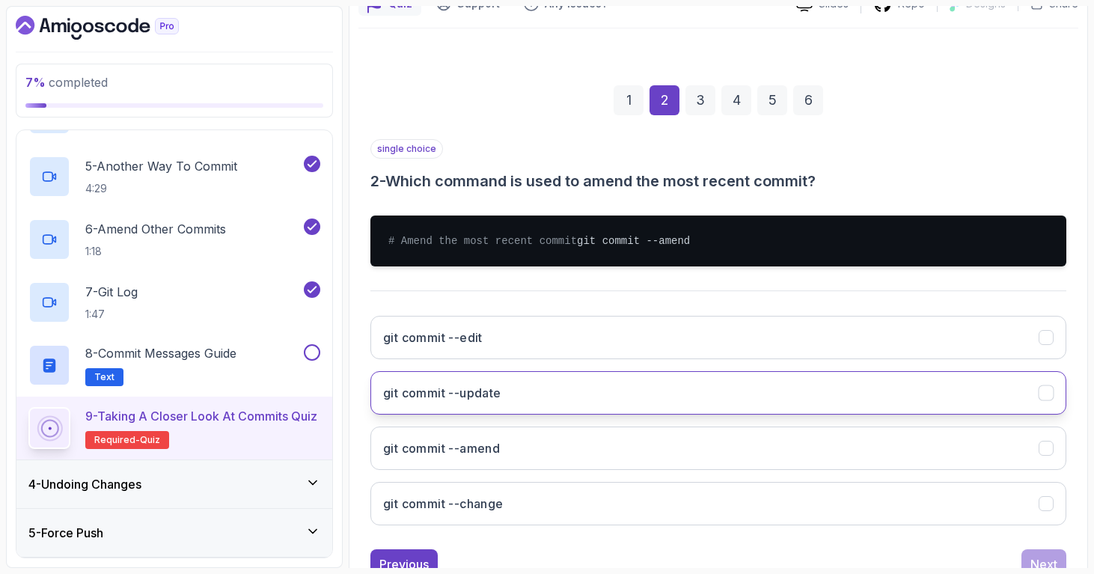
scroll to position [188, 0]
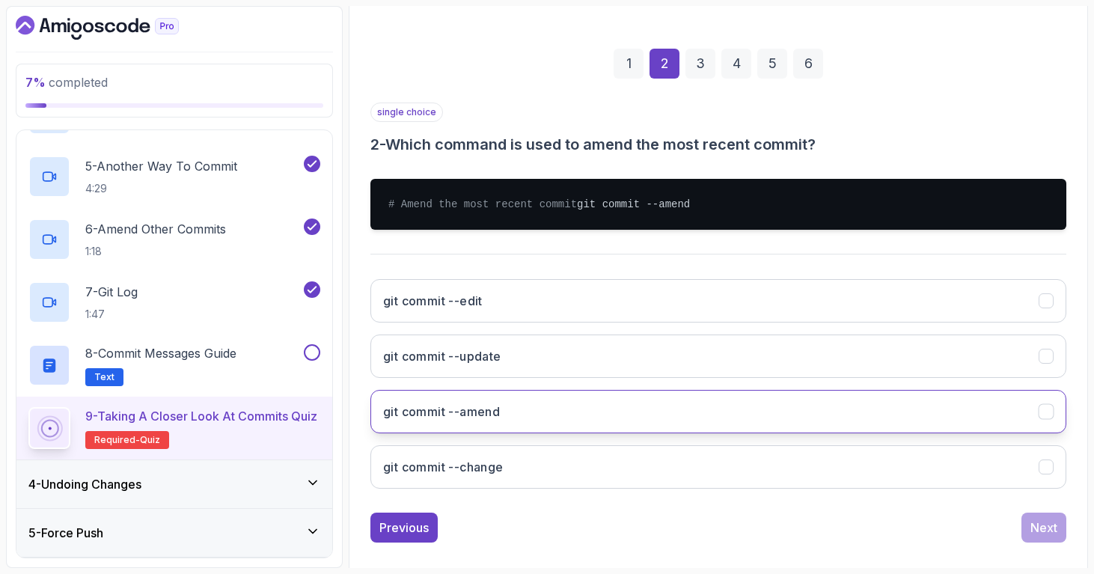
click at [689, 418] on button "git commit --amend" at bounding box center [718, 411] width 696 height 43
click at [1045, 533] on div "Next" at bounding box center [1043, 528] width 27 height 18
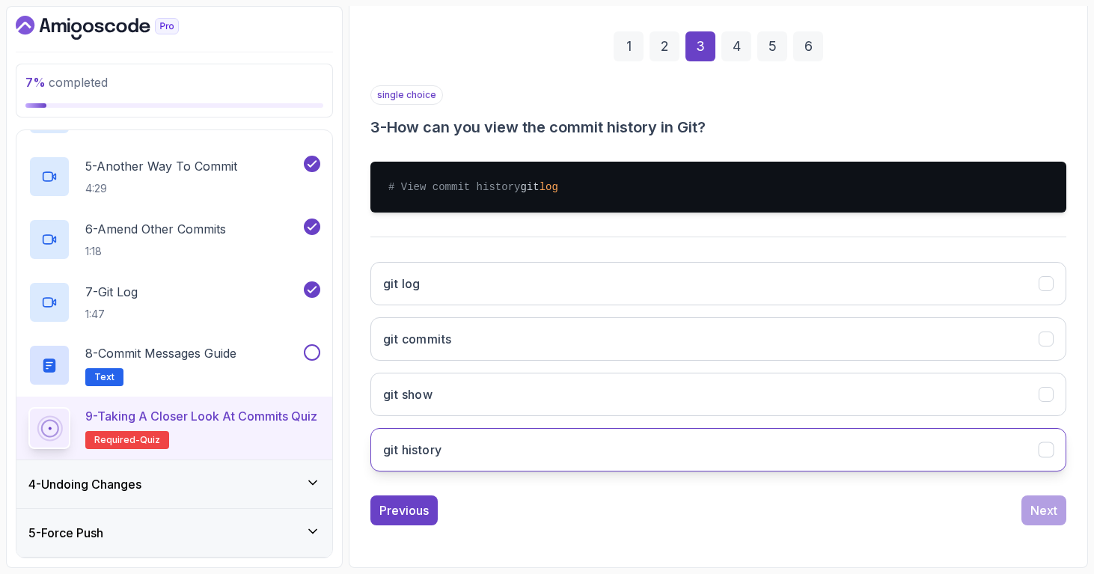
scroll to position [220, 0]
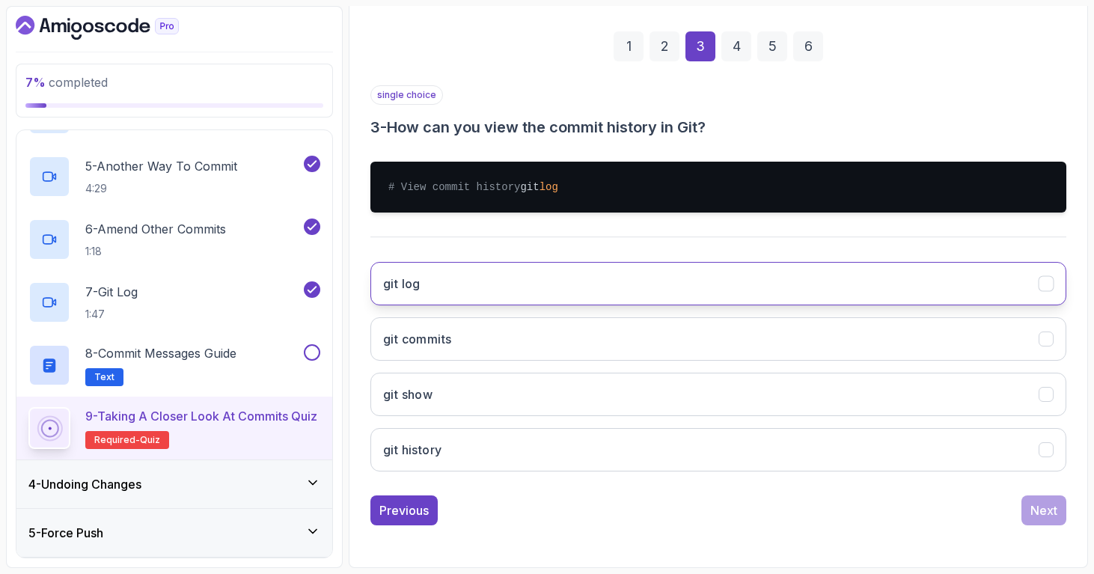
click at [926, 296] on button "git log" at bounding box center [718, 283] width 696 height 43
click at [1053, 497] on button "Next" at bounding box center [1043, 510] width 45 height 30
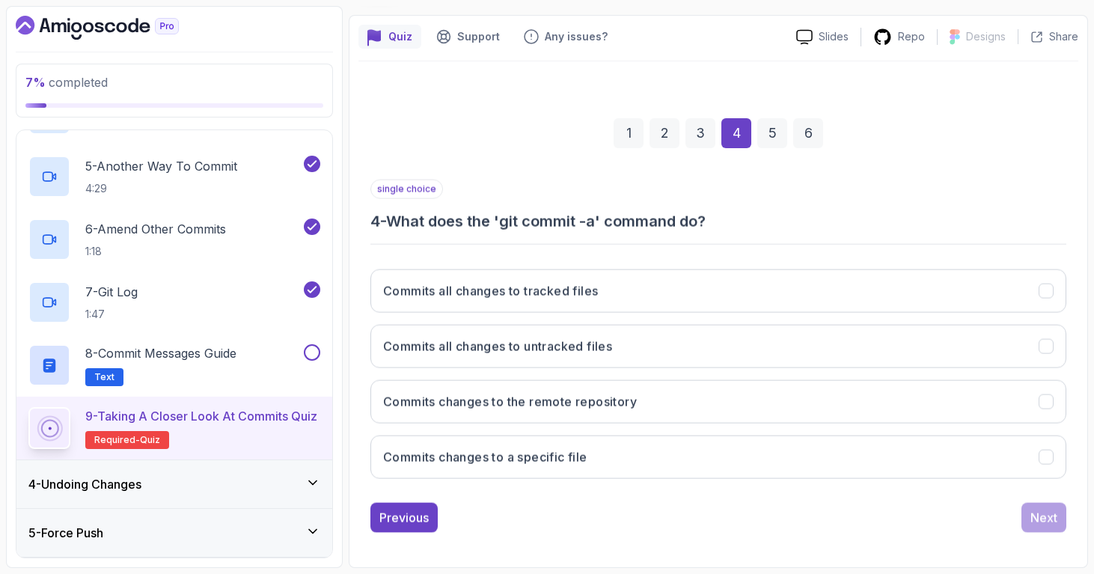
scroll to position [118, 0]
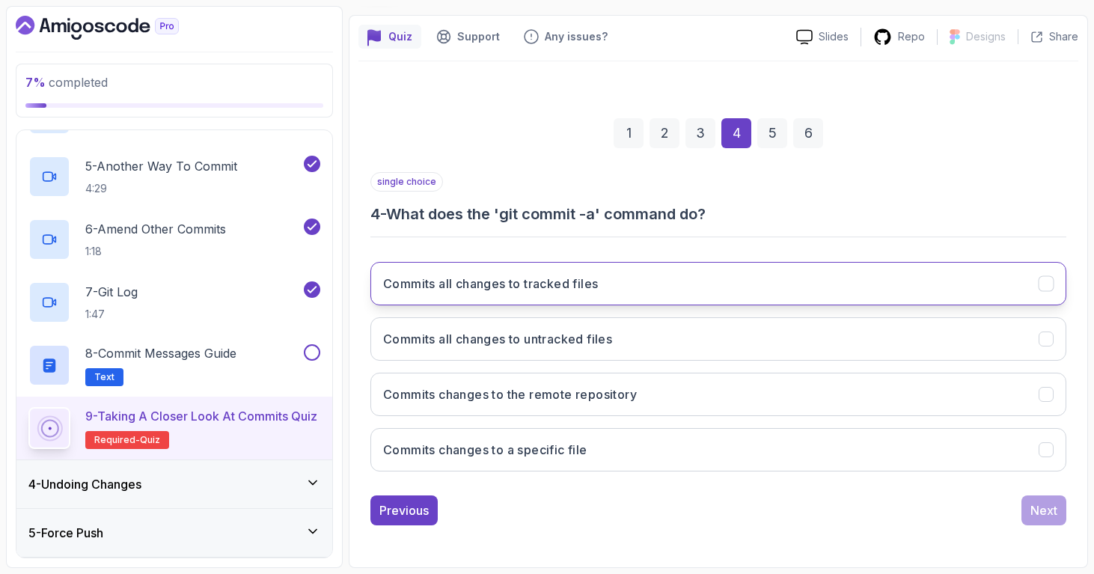
click at [980, 289] on button "Commits all changes to tracked files" at bounding box center [718, 283] width 696 height 43
click at [1052, 496] on button "Next" at bounding box center [1043, 510] width 45 height 30
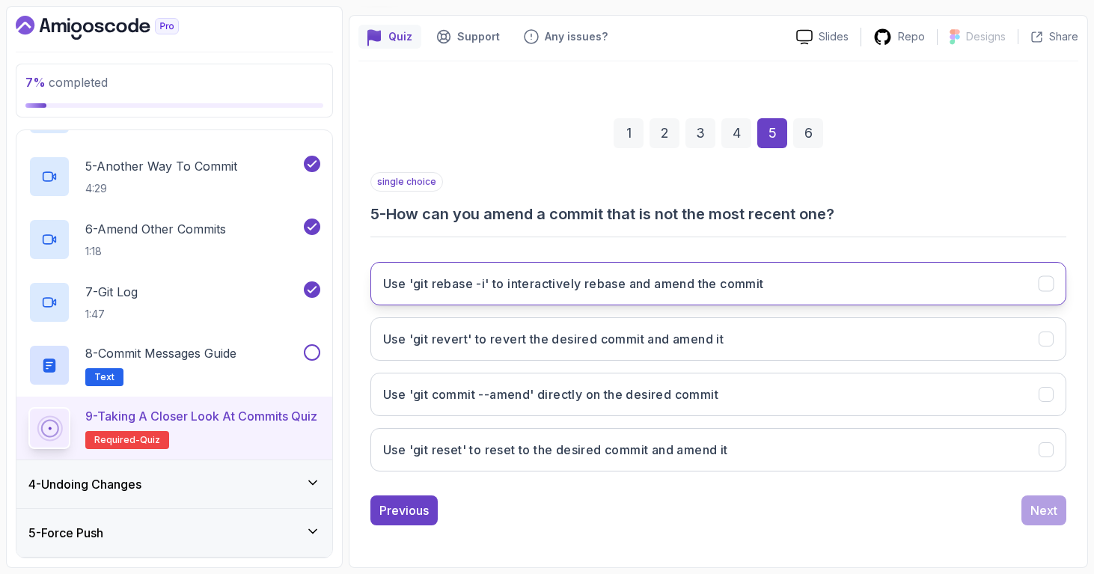
drag, startPoint x: 795, startPoint y: 293, endPoint x: 787, endPoint y: 296, distance: 9.7
click at [796, 293] on button "Use 'git rebase -i' to interactively rebase and amend the commit" at bounding box center [718, 283] width 696 height 43
click at [1030, 510] on div "Next" at bounding box center [1043, 510] width 27 height 18
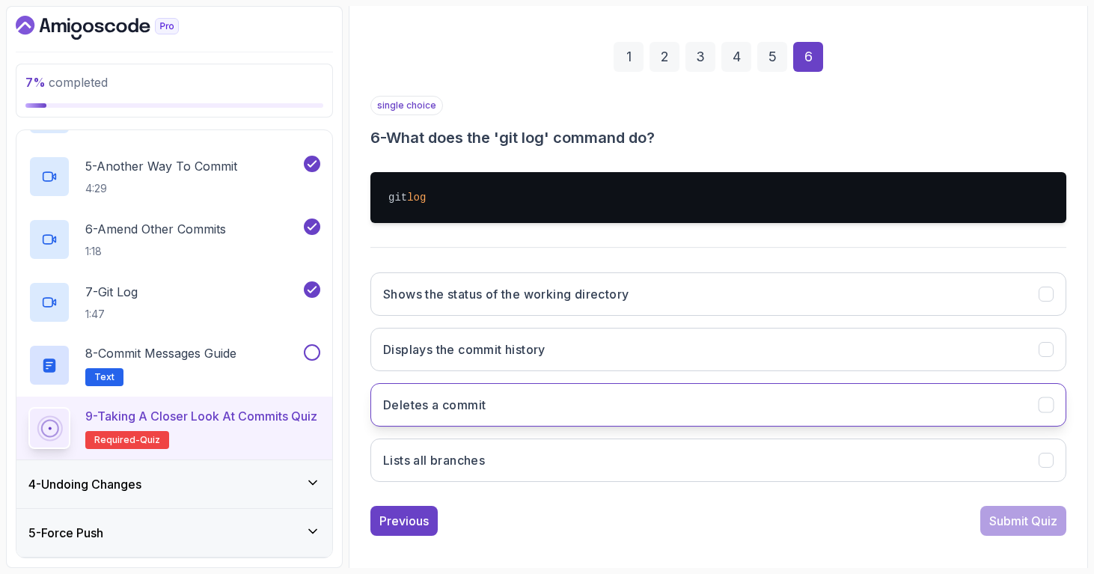
scroll to position [205, 0]
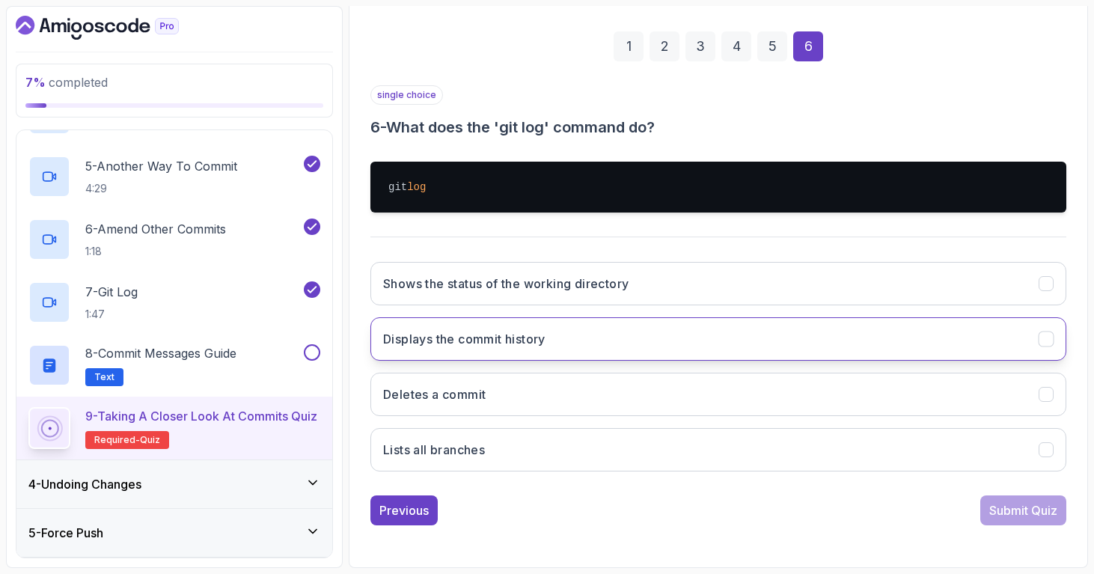
click at [683, 339] on button "Displays the commit history" at bounding box center [718, 338] width 696 height 43
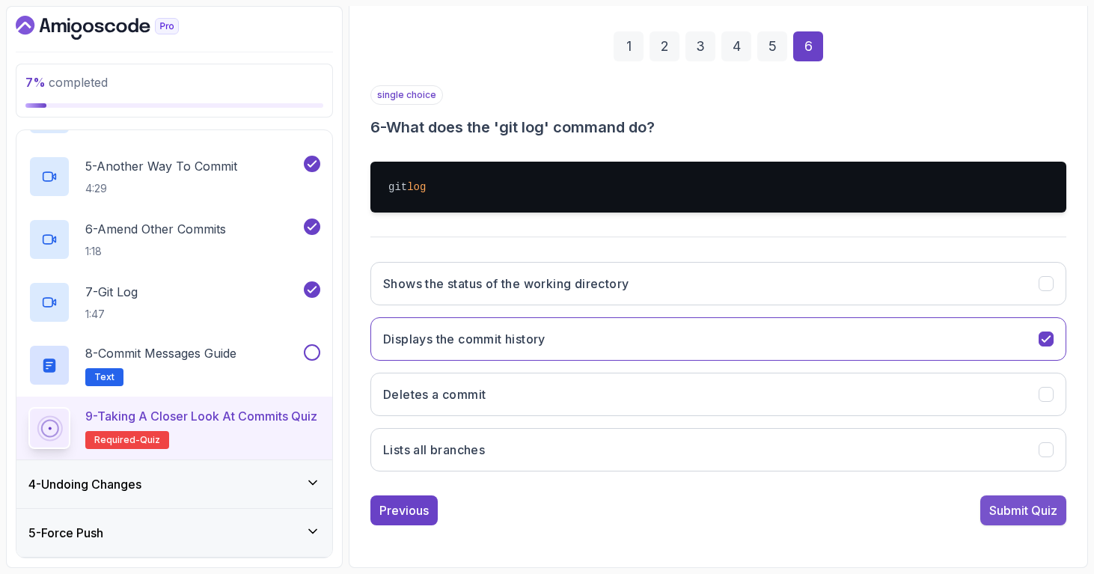
click at [1021, 510] on div "Submit Quiz" at bounding box center [1023, 510] width 68 height 18
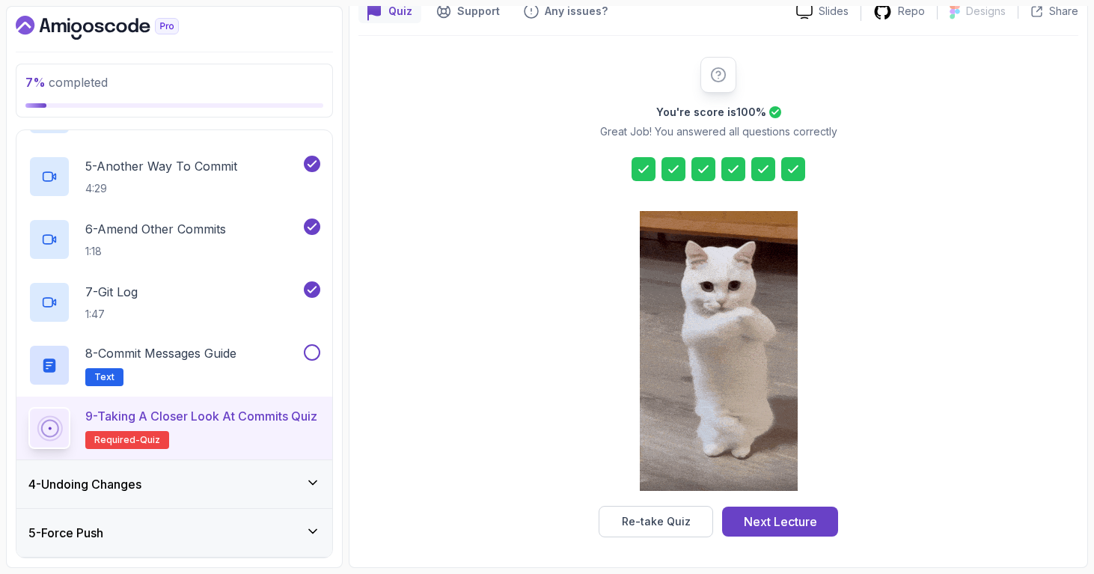
click at [819, 517] on button "Next Lecture" at bounding box center [780, 522] width 116 height 30
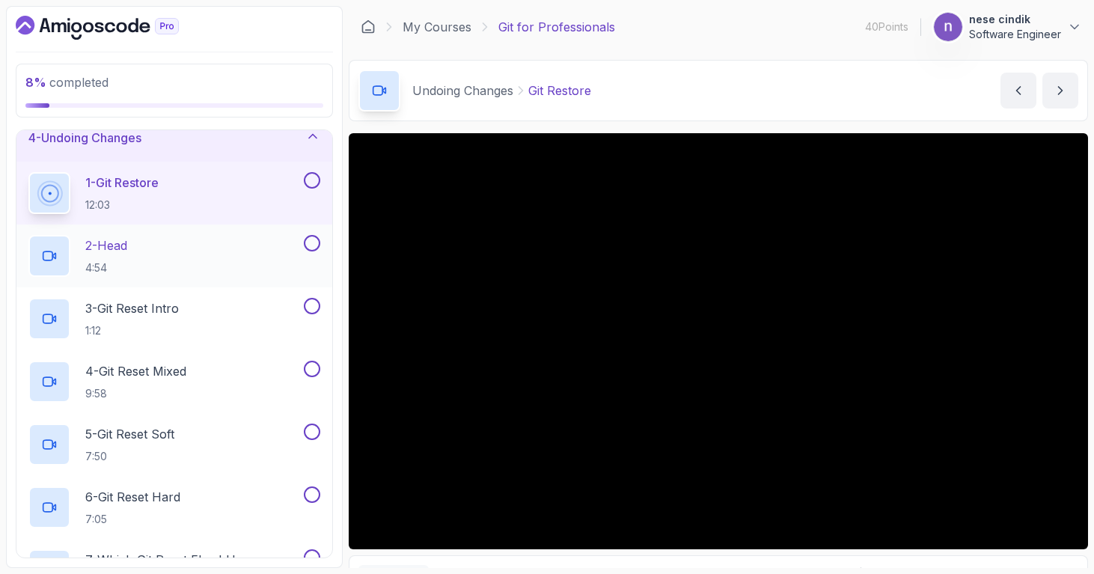
scroll to position [165, 0]
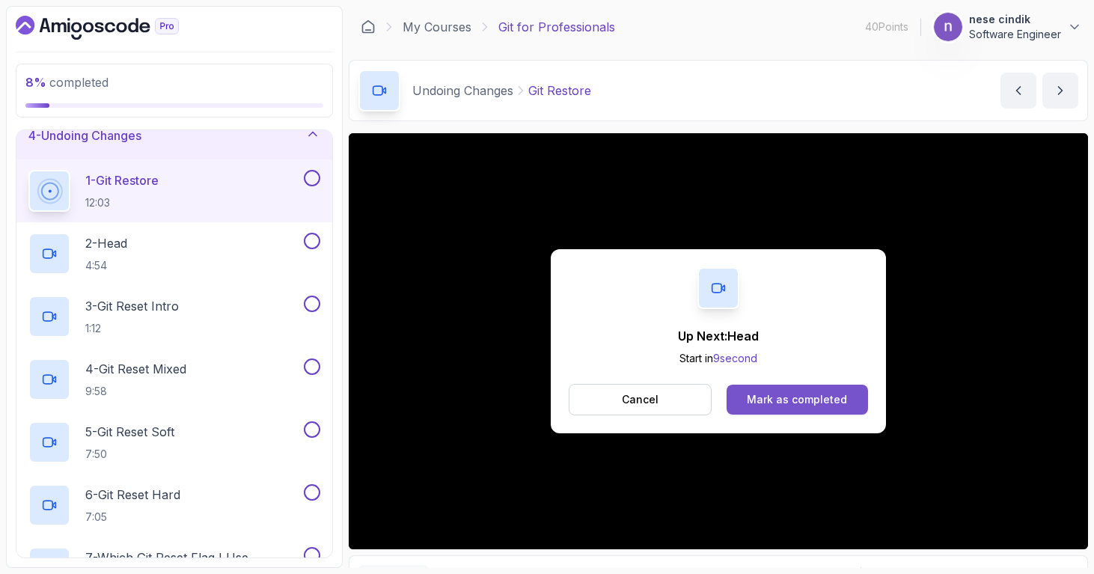
click at [825, 391] on button "Mark as completed" at bounding box center [797, 400] width 141 height 30
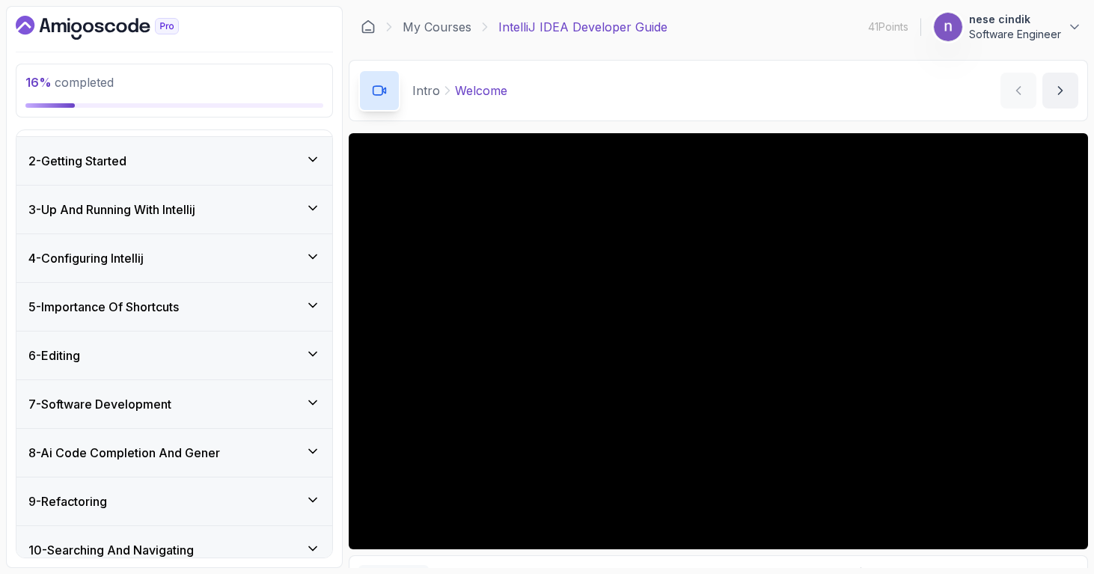
scroll to position [236, 0]
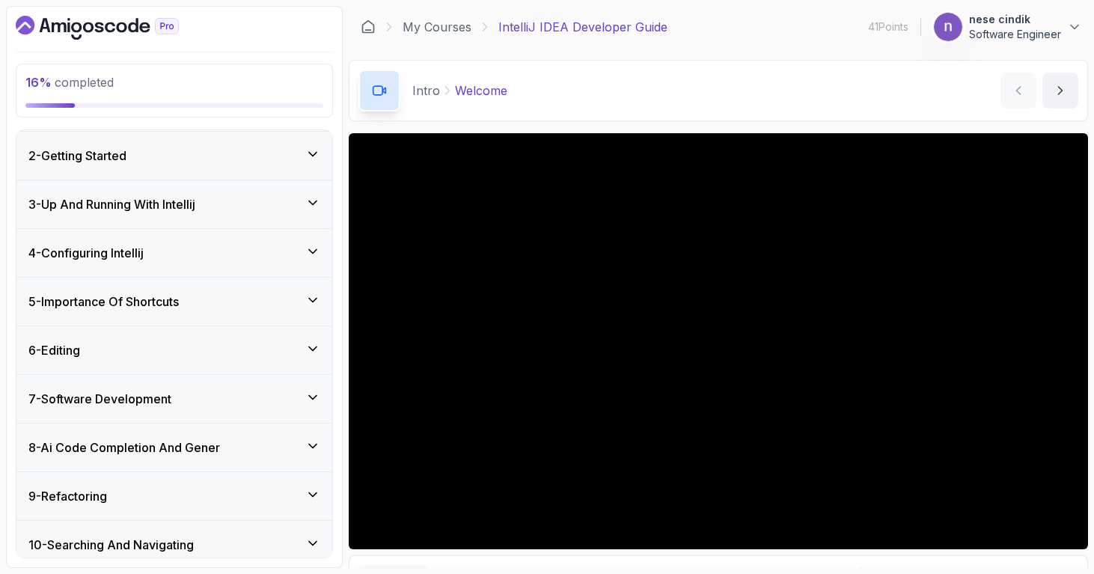
click at [220, 159] on div "2 - Getting Started" at bounding box center [174, 156] width 292 height 18
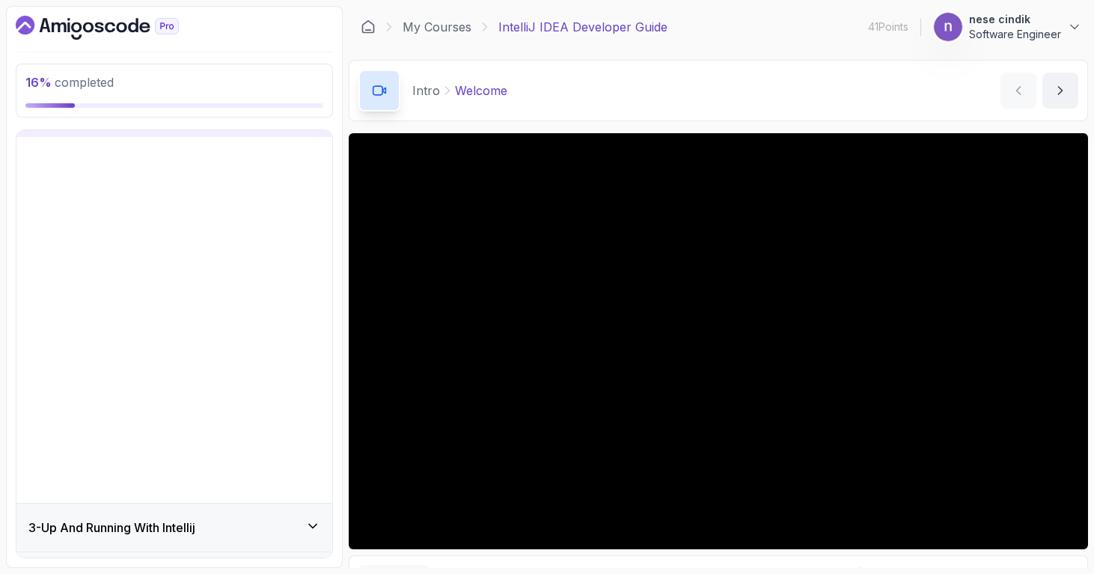
scroll to position [96, 0]
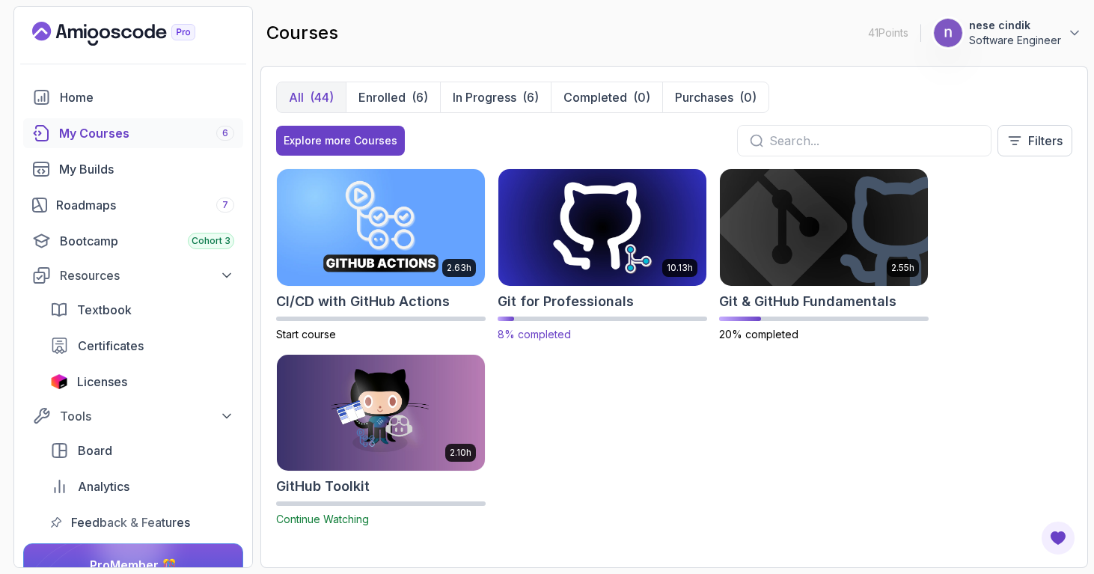
click at [605, 249] on img at bounding box center [602, 227] width 219 height 122
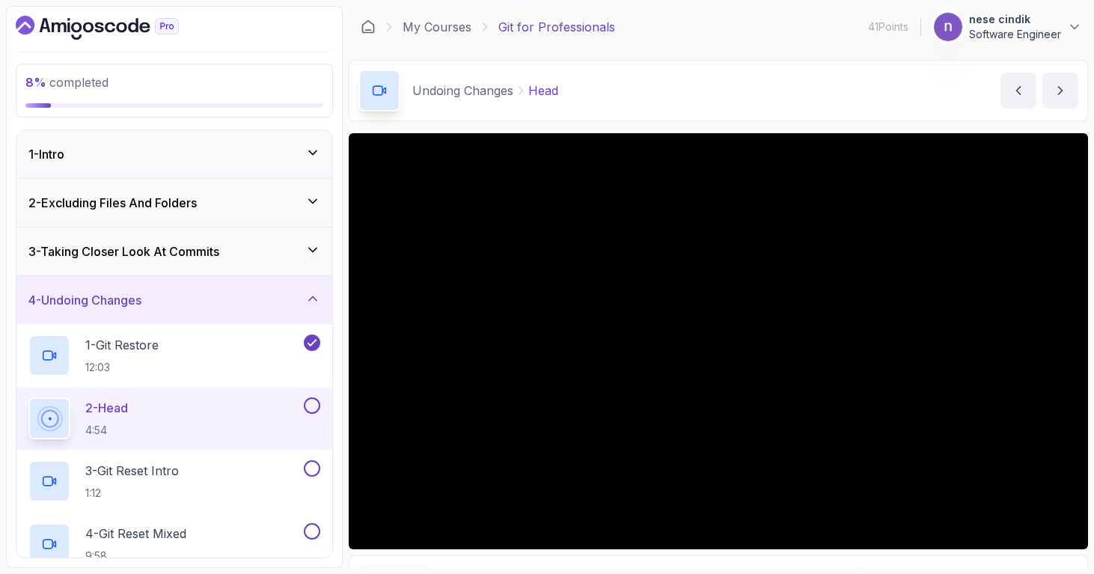
click at [302, 308] on div "4 - Undoing Changes" at bounding box center [174, 300] width 292 height 18
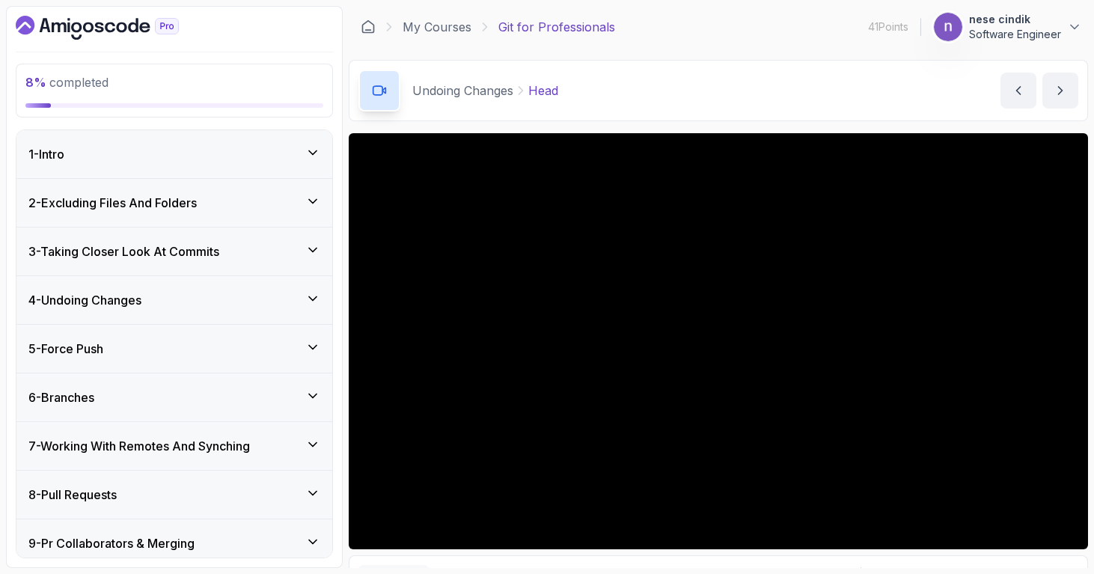
click at [299, 296] on div "4 - Undoing Changes" at bounding box center [174, 300] width 292 height 18
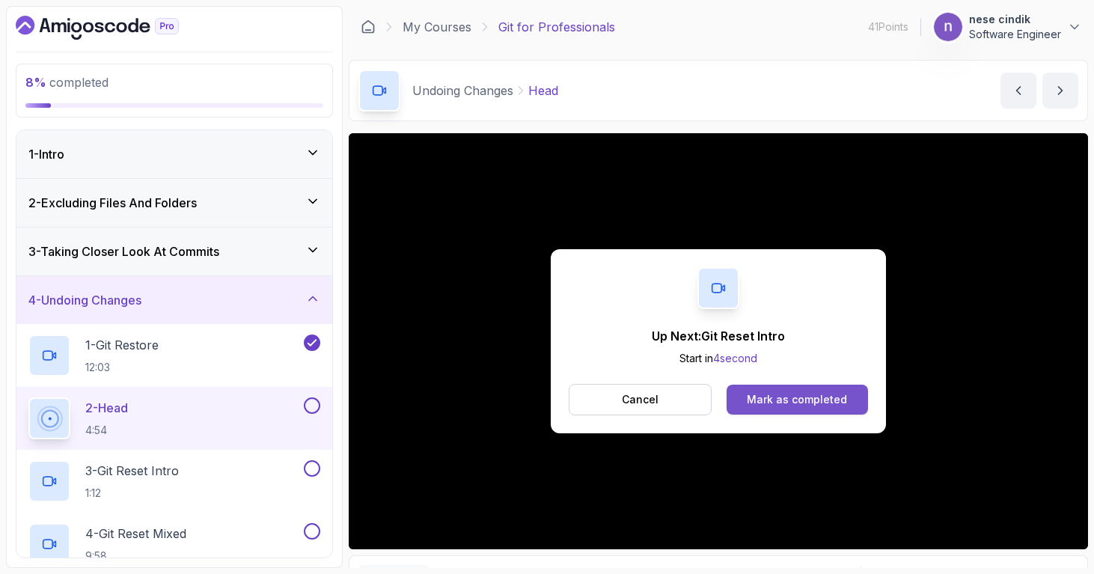
click at [783, 400] on div "Mark as completed" at bounding box center [797, 399] width 100 height 15
